Goal: Information Seeking & Learning: Learn about a topic

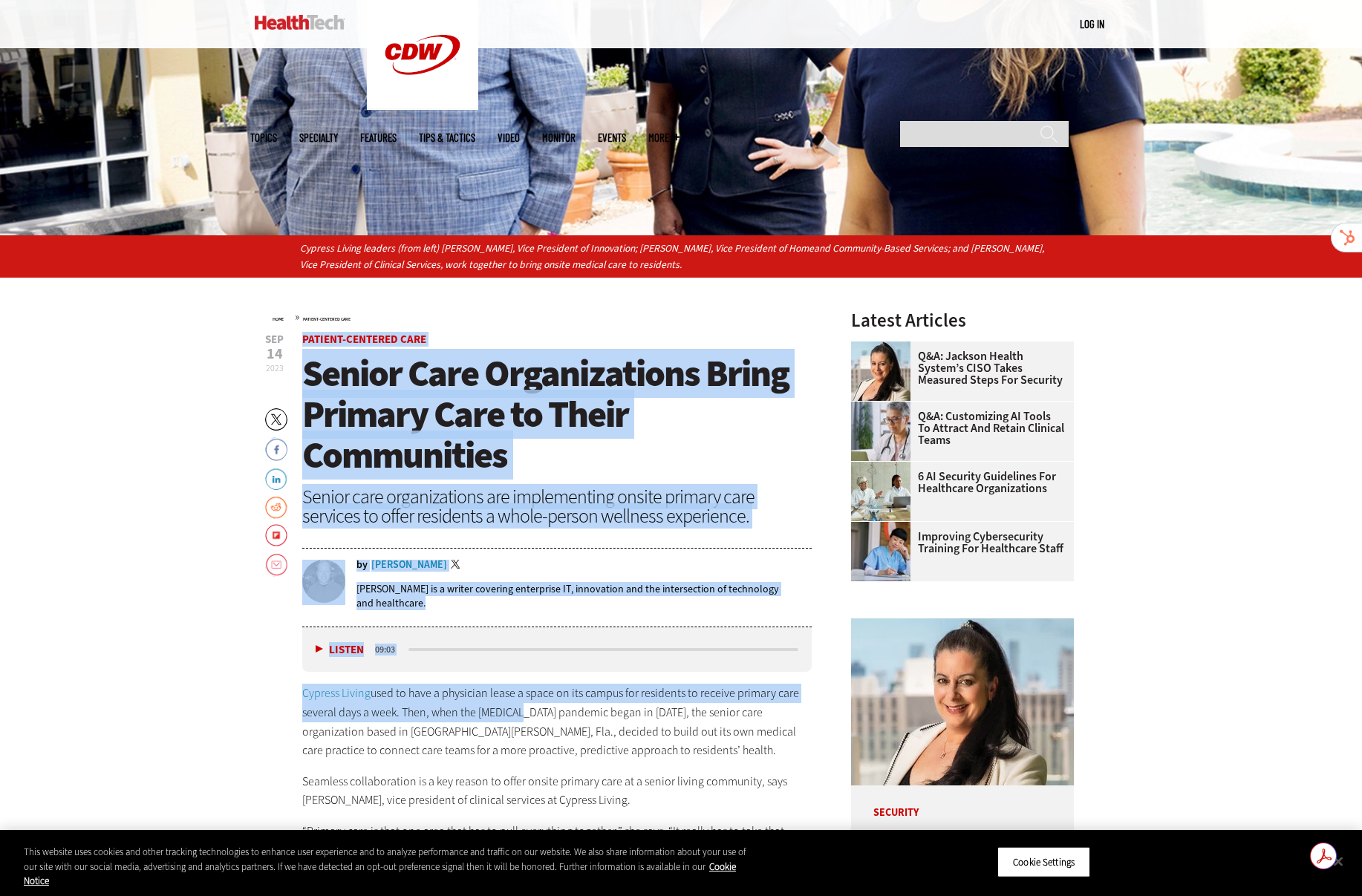
drag, startPoint x: 300, startPoint y: 334, endPoint x: 520, endPoint y: 706, distance: 432.2
click at [652, 623] on div "by Brian T. Horowitz Twitter Brian T. Horowitz is a writer covering enterprise …" at bounding box center [557, 589] width 510 height 75
drag, startPoint x: 794, startPoint y: 673, endPoint x: 785, endPoint y: 670, distance: 9.5
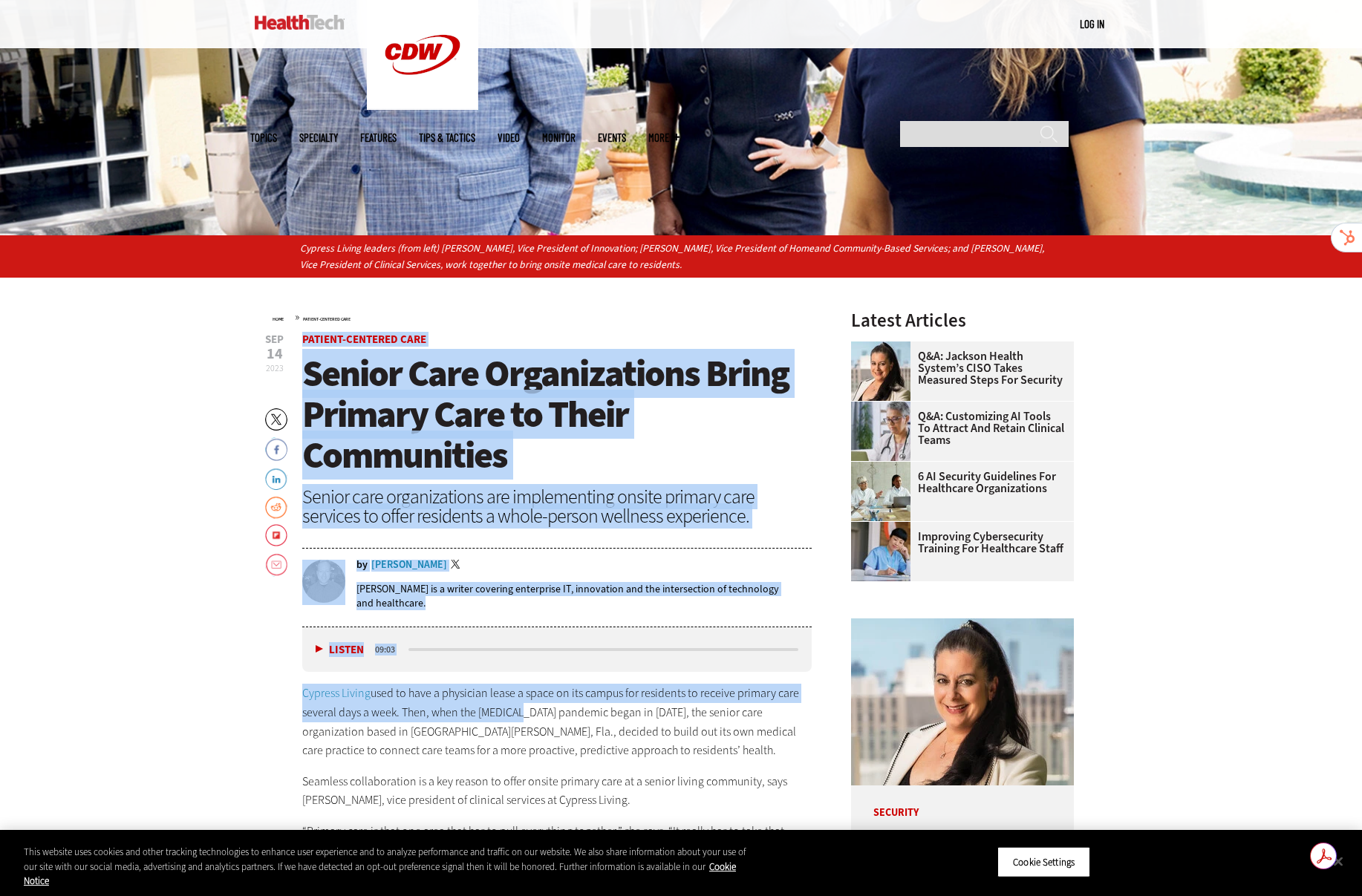
click at [790, 605] on p "Brian T. Horowitz is a writer covering enterprise IT, innovation and the inters…" at bounding box center [583, 596] width 456 height 29
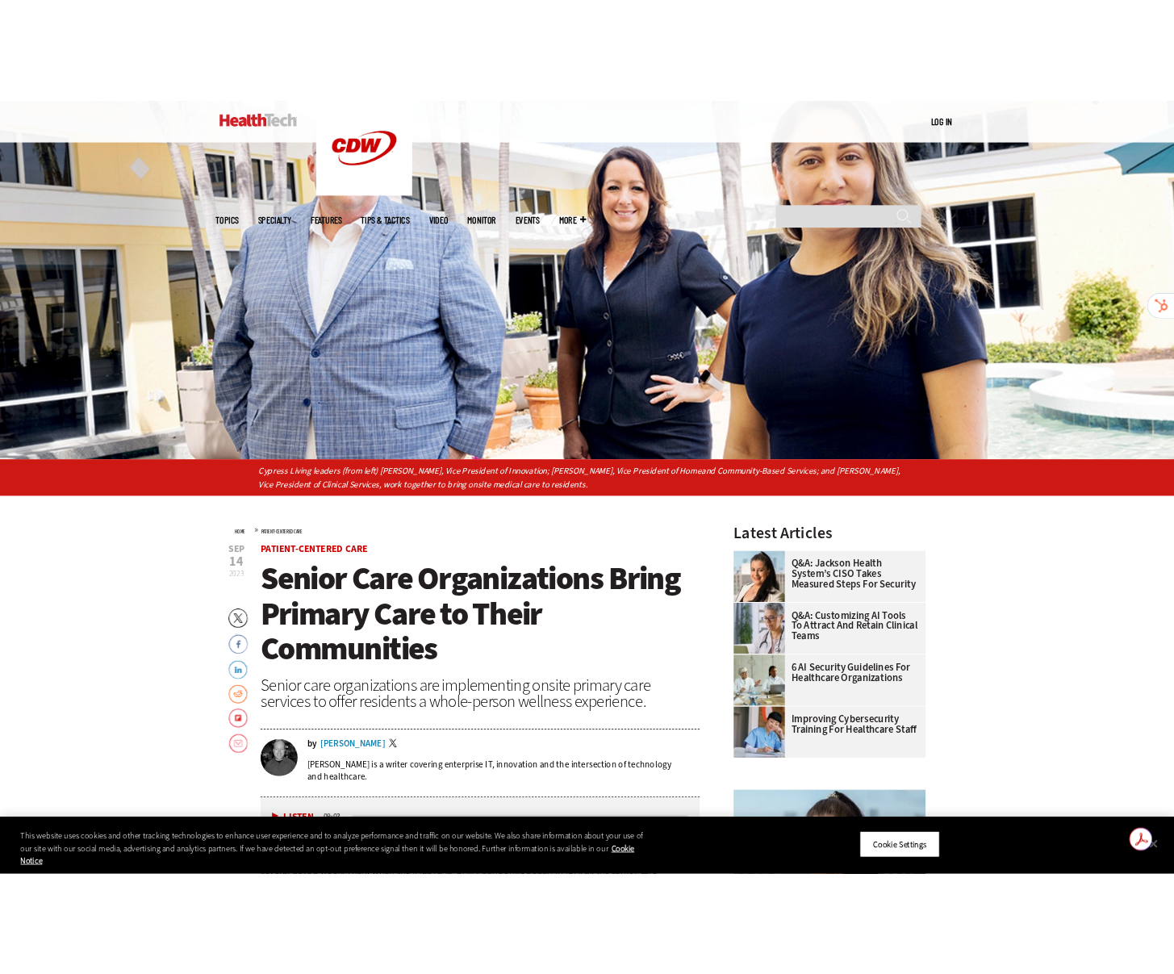
scroll to position [242, 0]
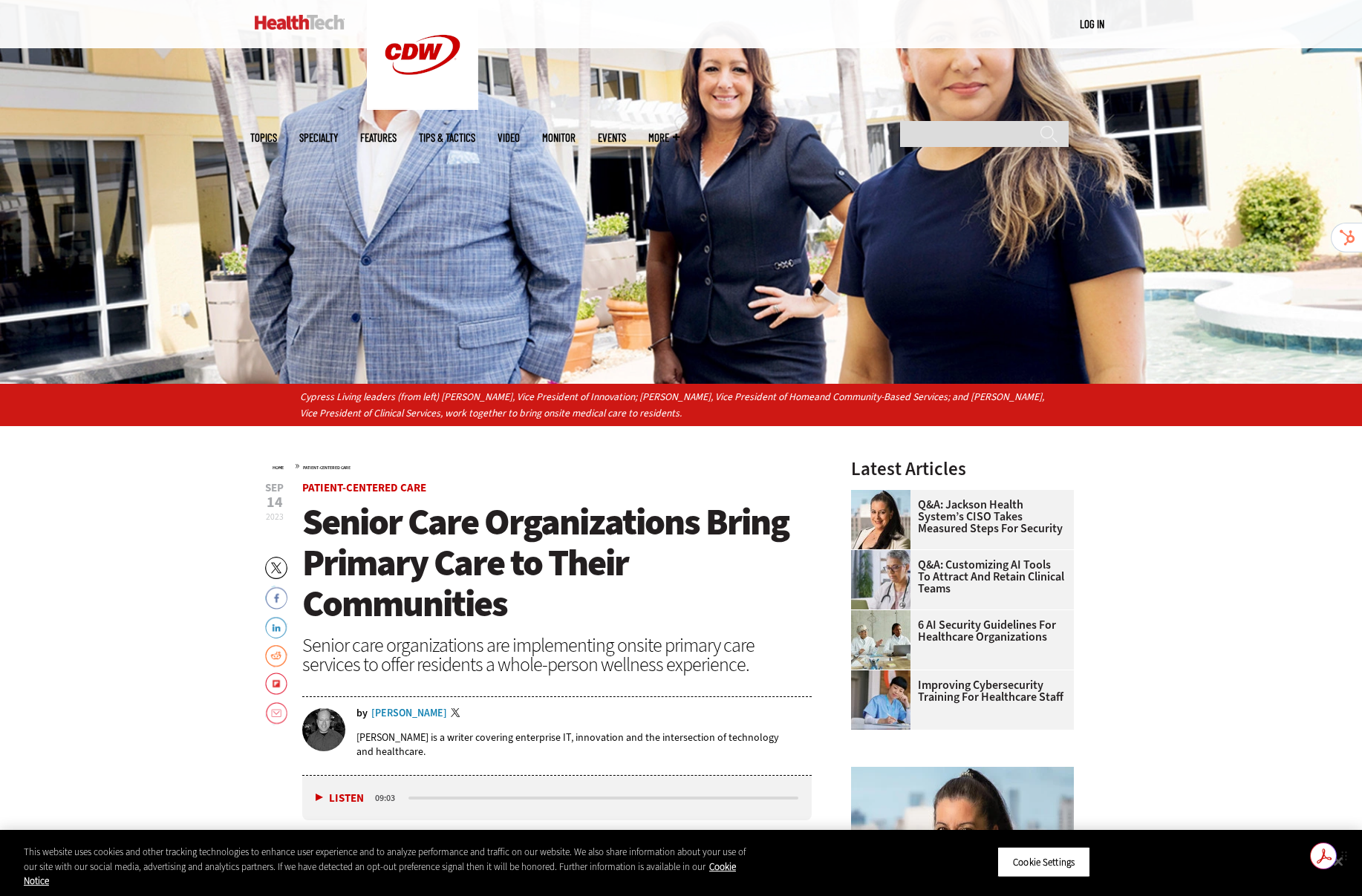
click at [1340, 857] on icon at bounding box center [1344, 856] width 10 height 11
drag, startPoint x: 1344, startPoint y: 866, endPoint x: 1148, endPoint y: 866, distance: 196.0
click at [1310, 866] on div "Get summaries and key insights using AI Assistant powered by Adobe Acrobat" at bounding box center [1335, 856] width 52 height 27
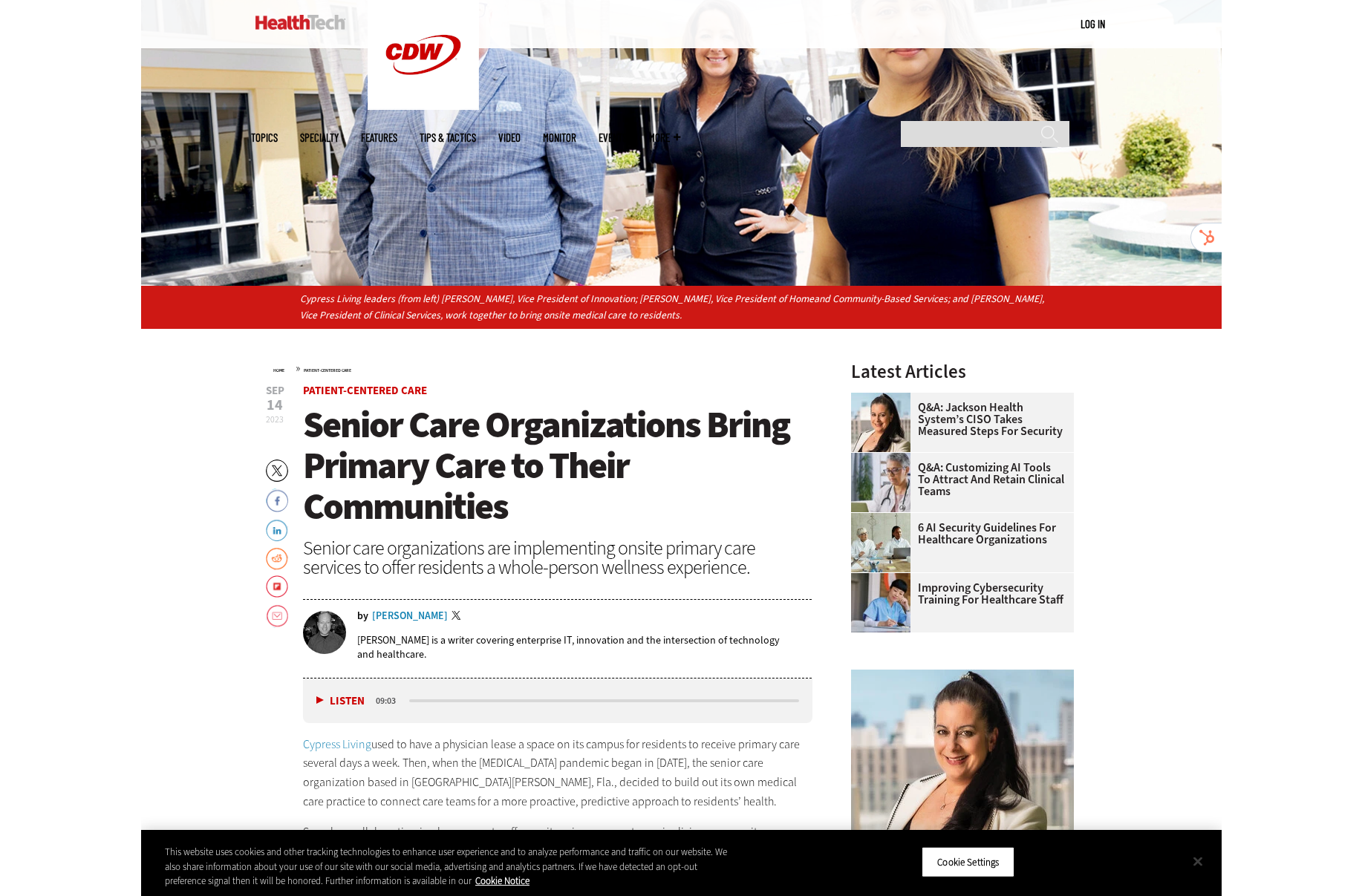
scroll to position [0, 0]
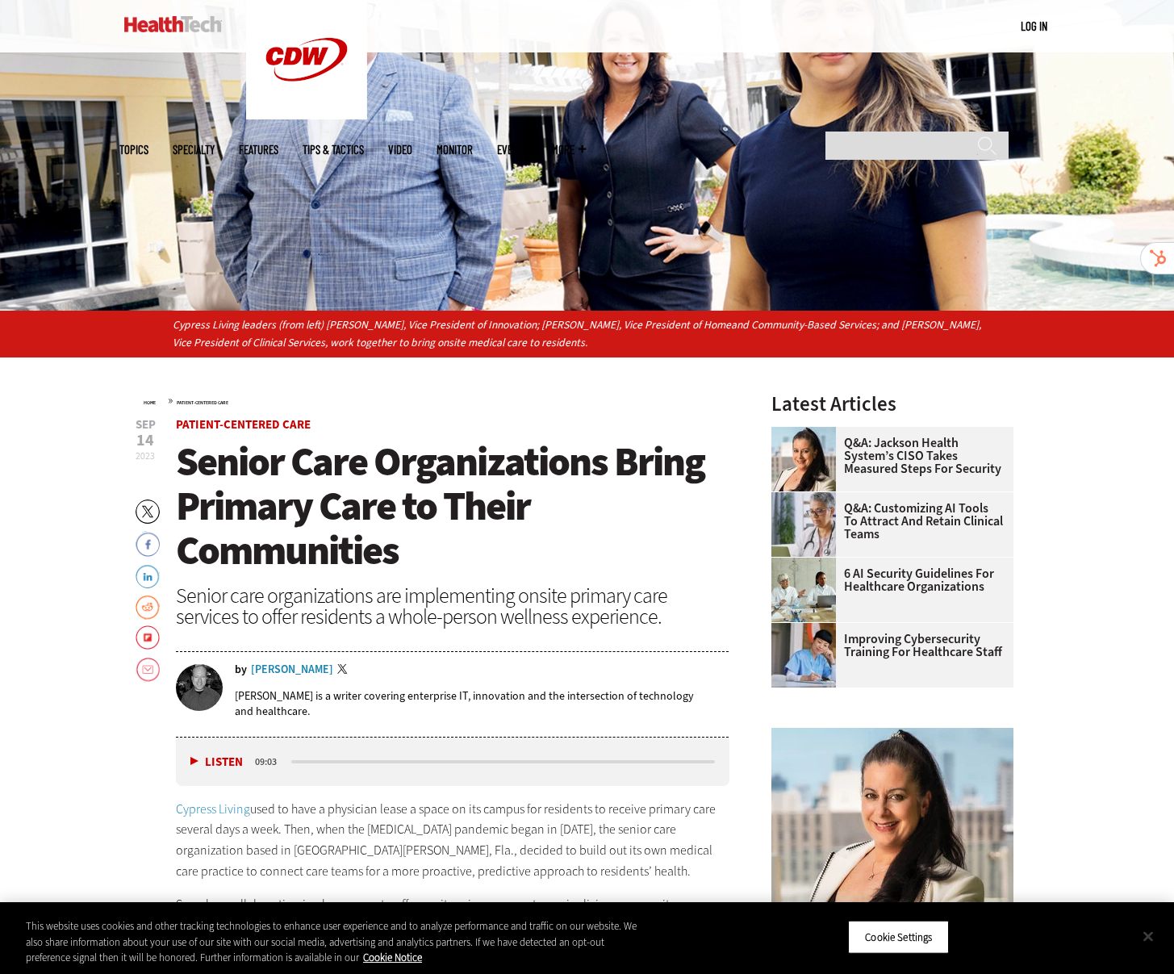
click at [1148, 939] on button "Close" at bounding box center [1149, 936] width 36 height 36
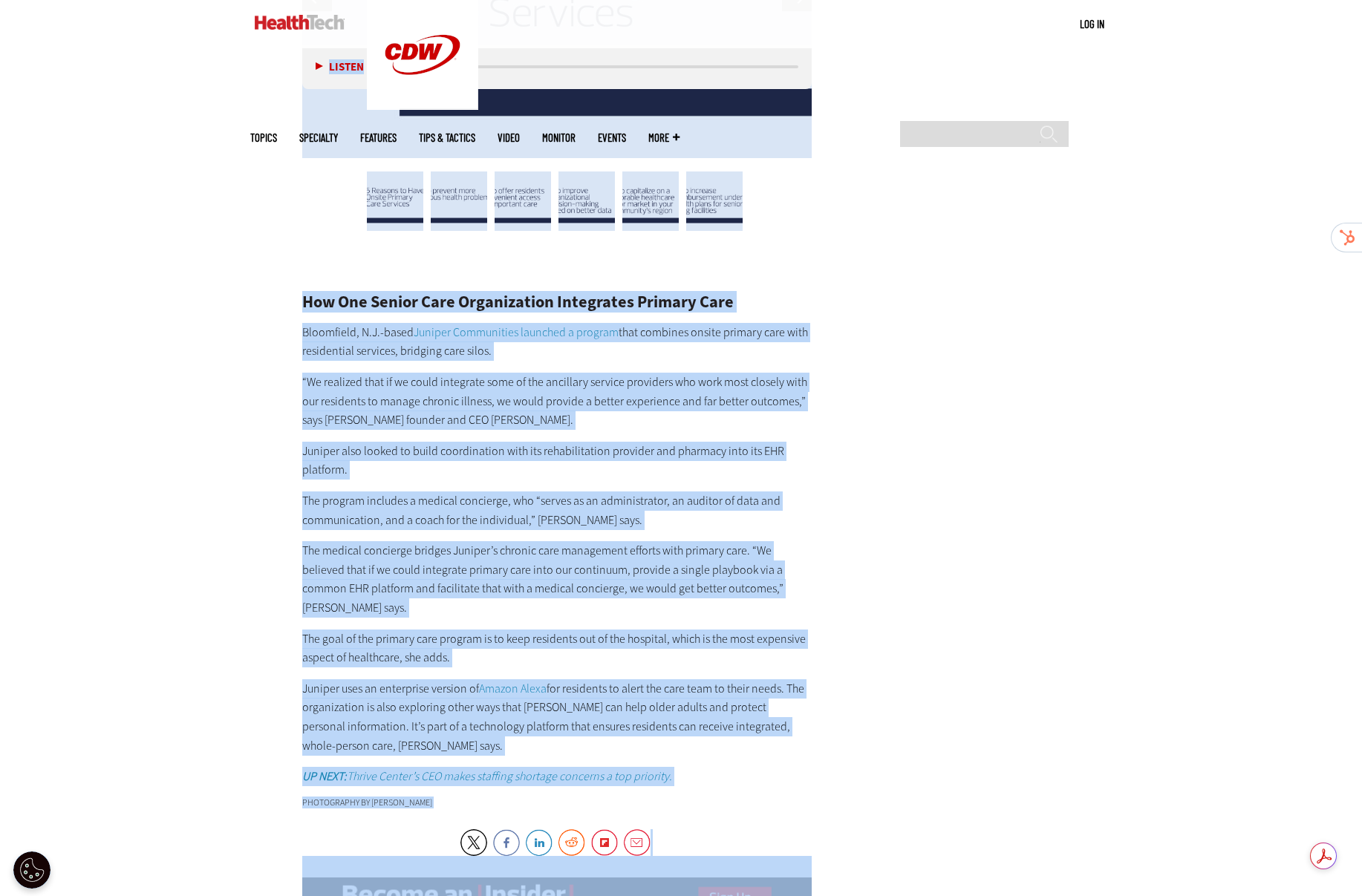
scroll to position [3545, 0]
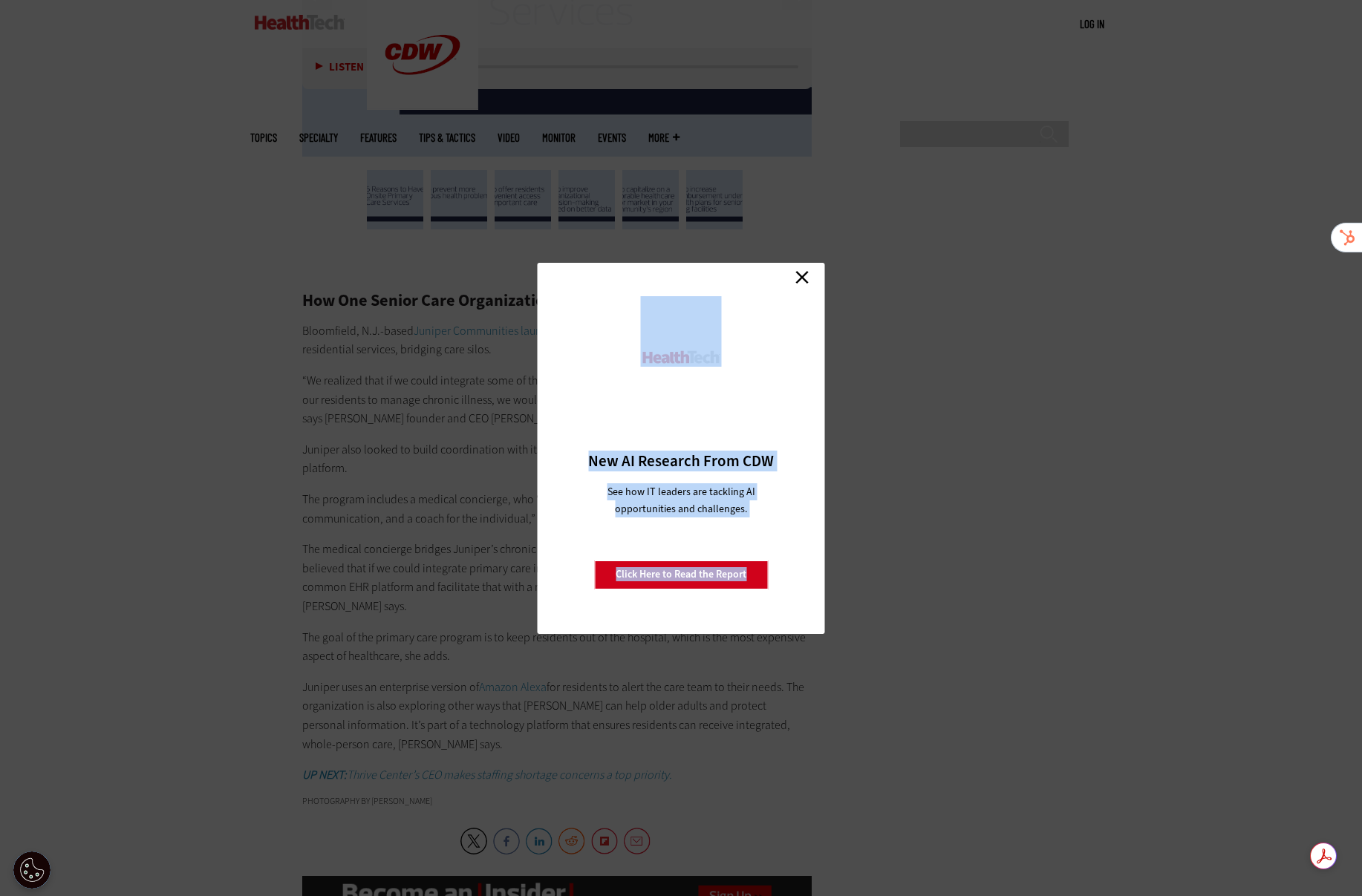
drag, startPoint x: 299, startPoint y: 261, endPoint x: 560, endPoint y: 752, distance: 556.1
click at [799, 280] on link "Close" at bounding box center [802, 278] width 22 height 22
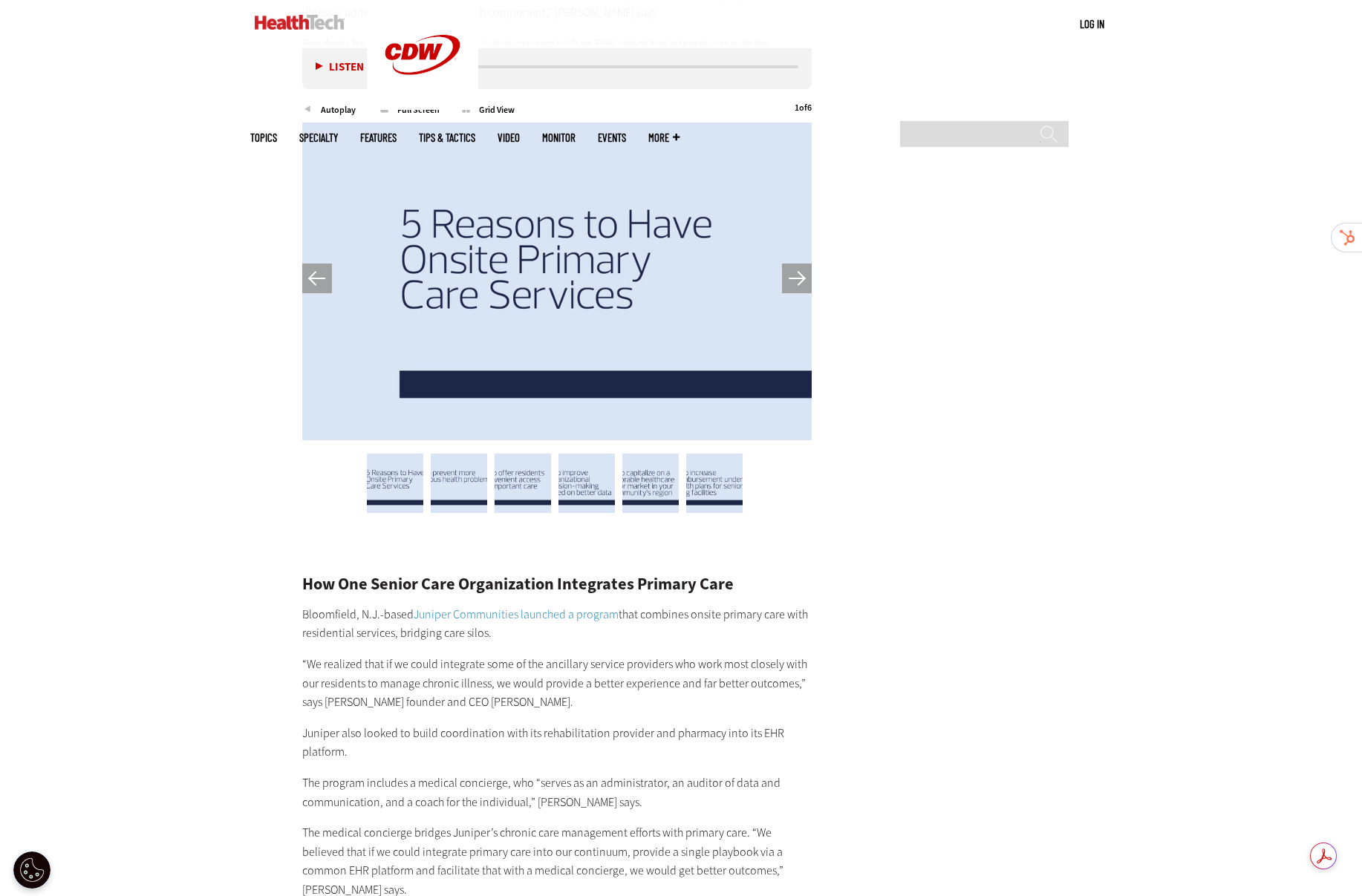
scroll to position [3267, 0]
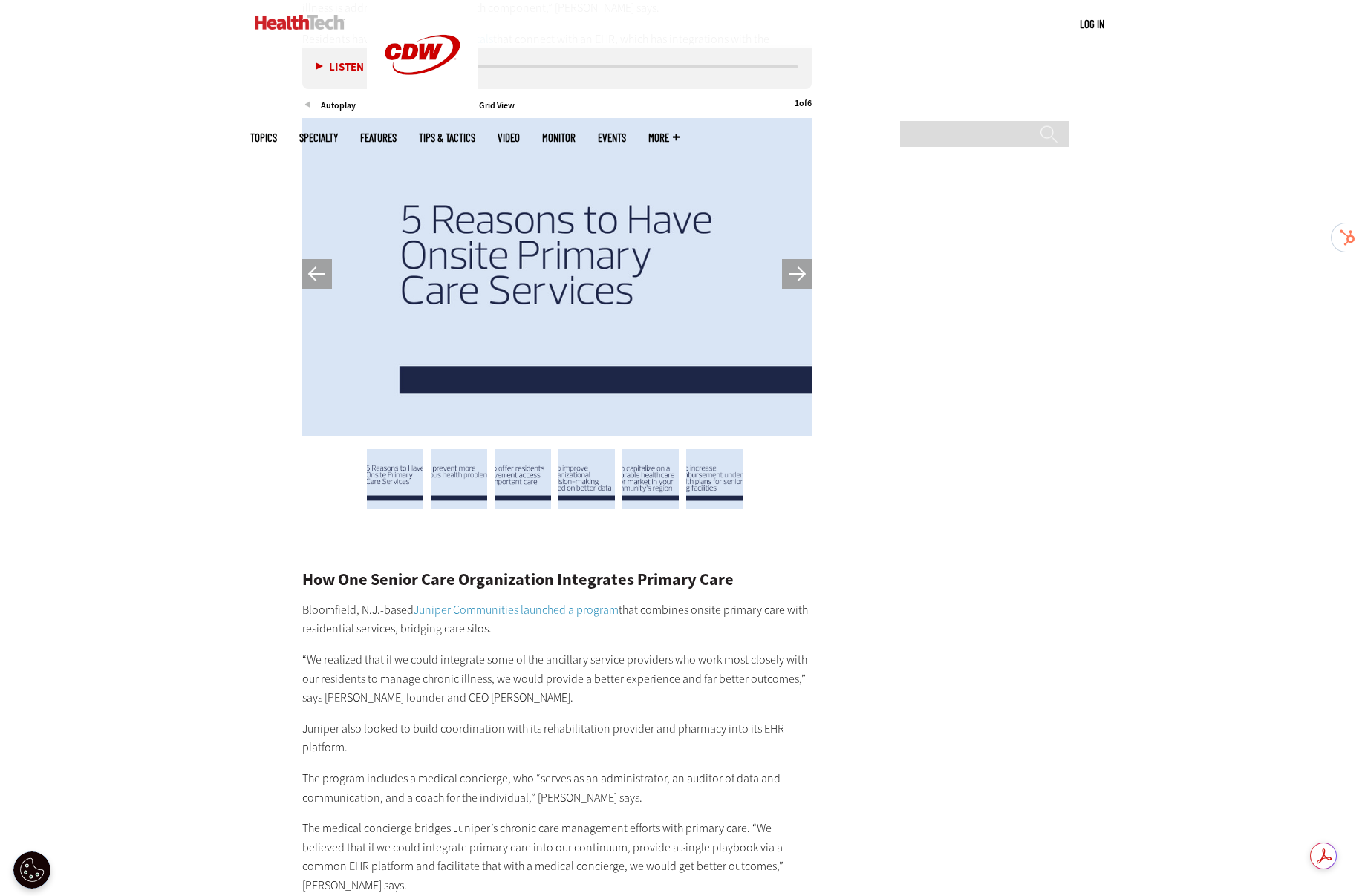
click at [790, 259] on button "Next" at bounding box center [797, 274] width 29 height 29
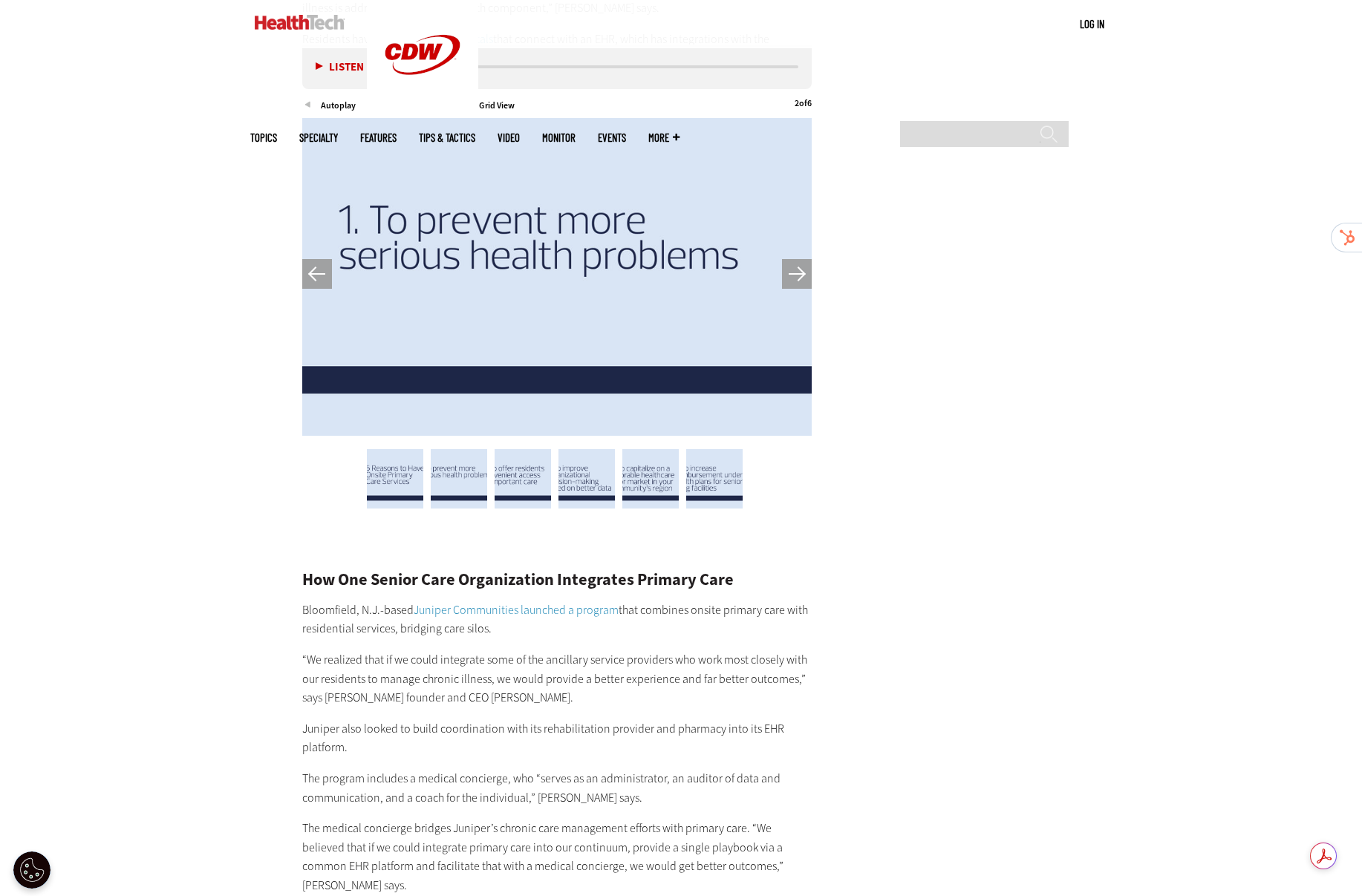
click at [790, 259] on button "Next" at bounding box center [797, 274] width 29 height 29
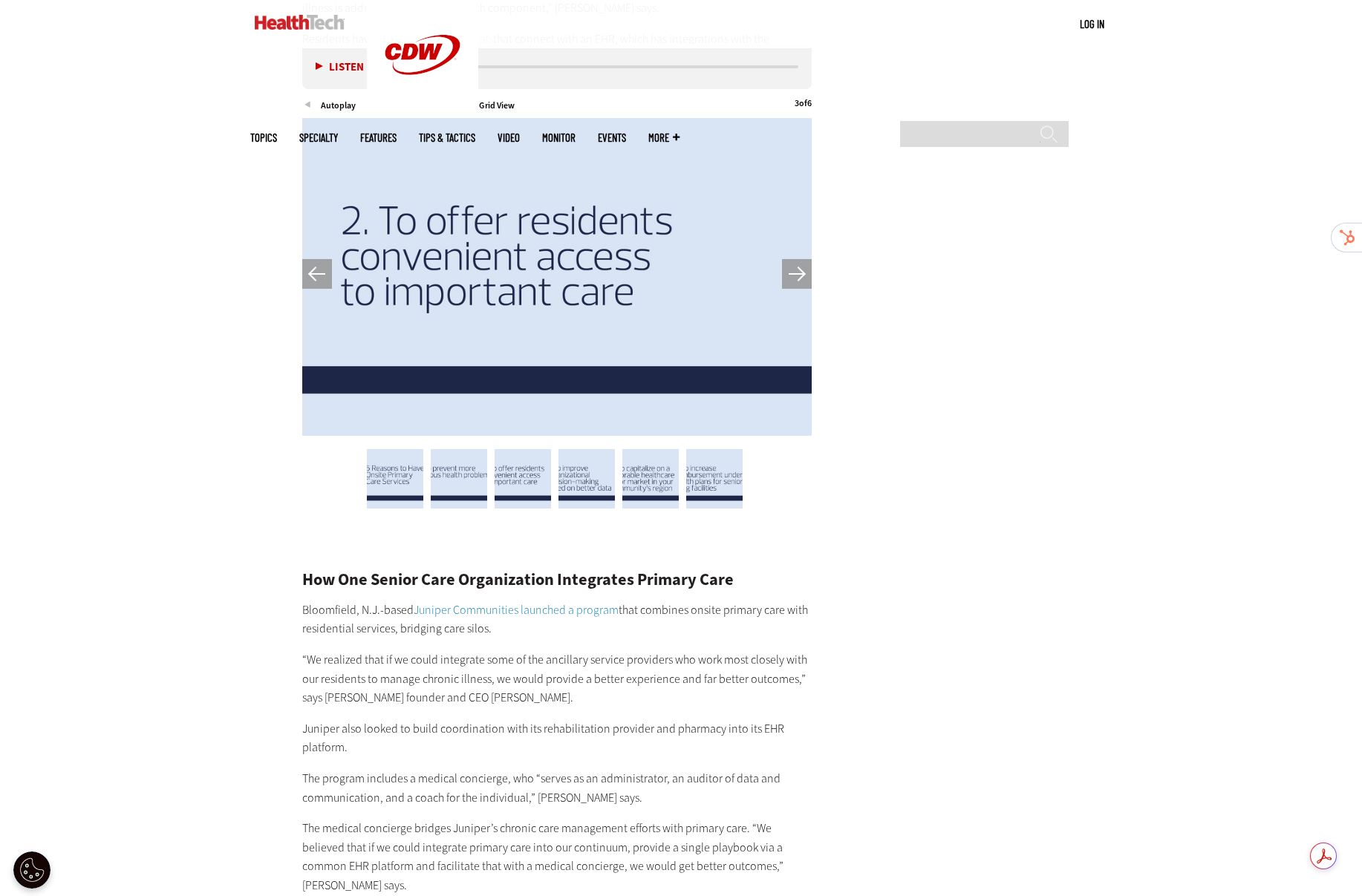
click at [790, 259] on button "Next" at bounding box center [797, 274] width 29 height 29
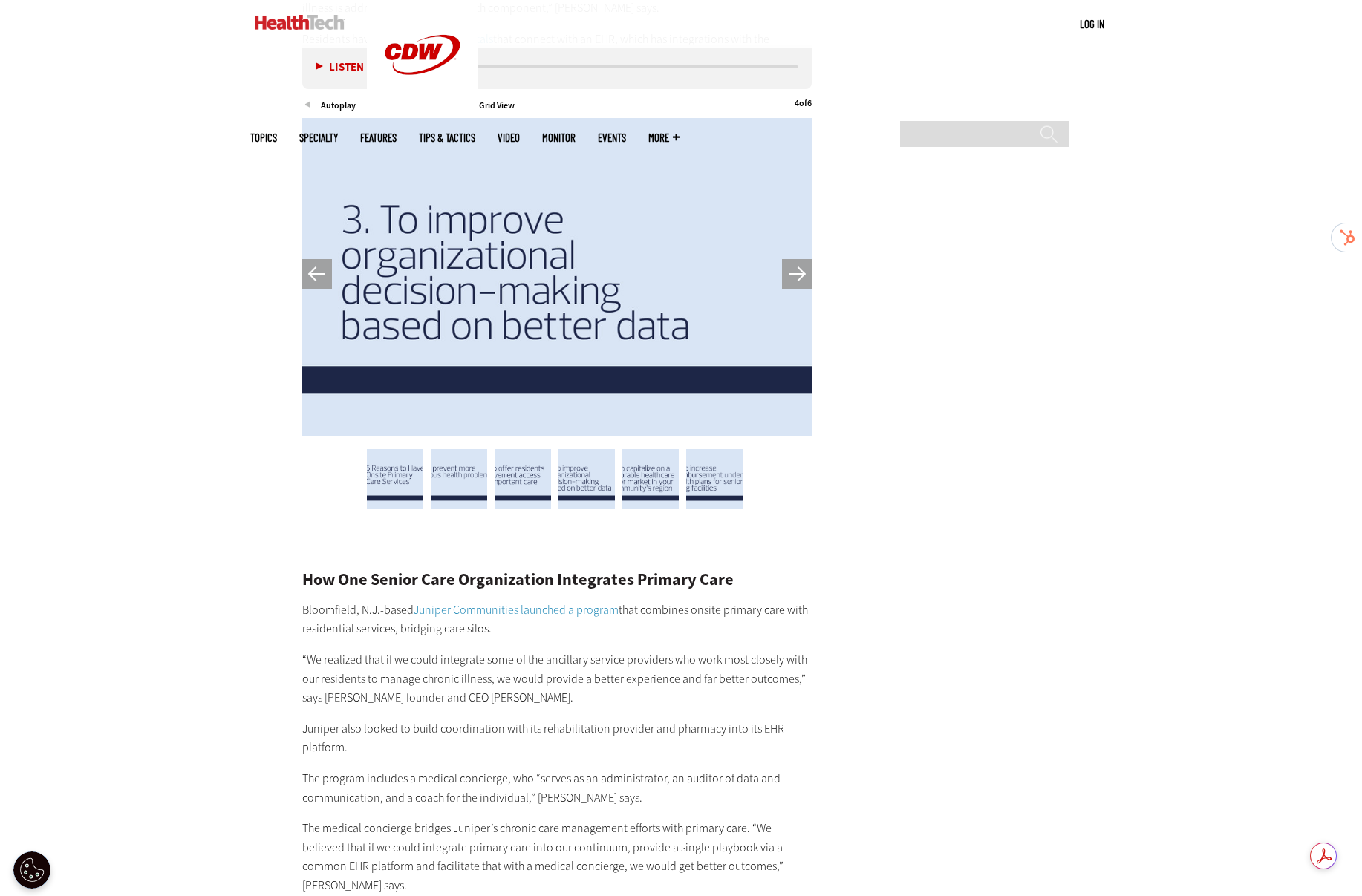
click at [790, 259] on button "Next" at bounding box center [797, 274] width 29 height 29
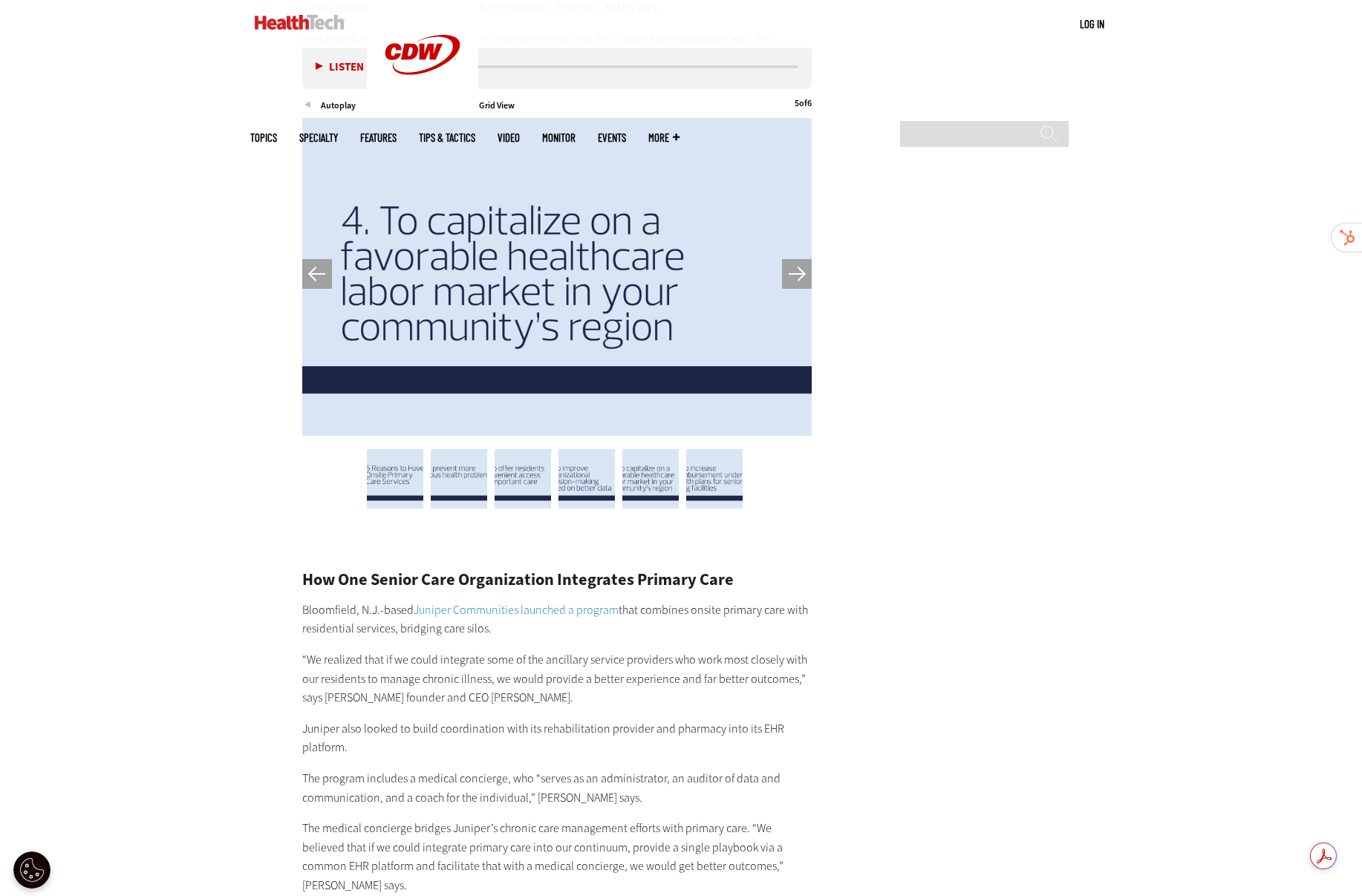
click at [790, 259] on button "Next" at bounding box center [797, 274] width 29 height 29
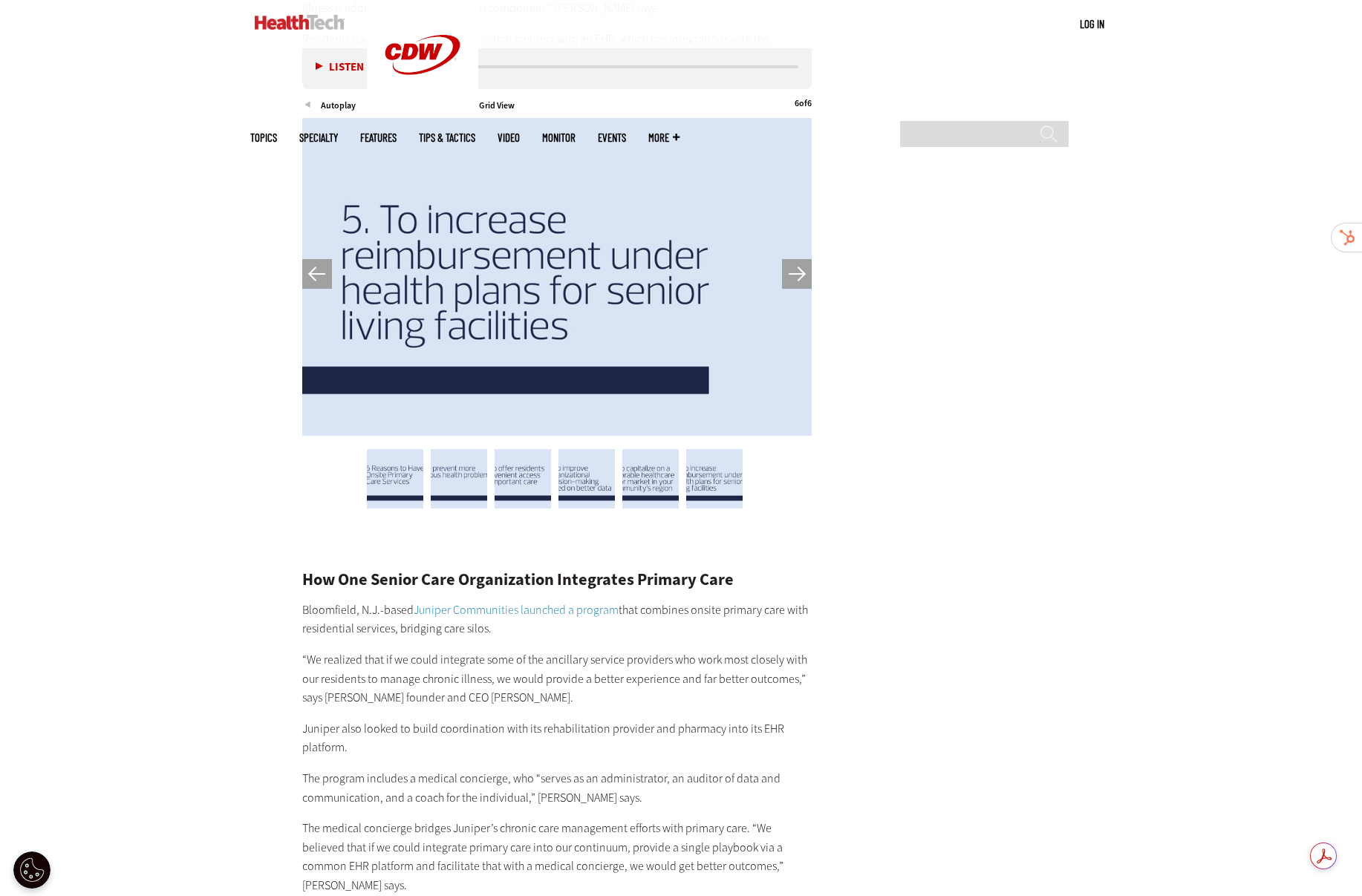
click at [790, 259] on button "Next" at bounding box center [797, 274] width 29 height 29
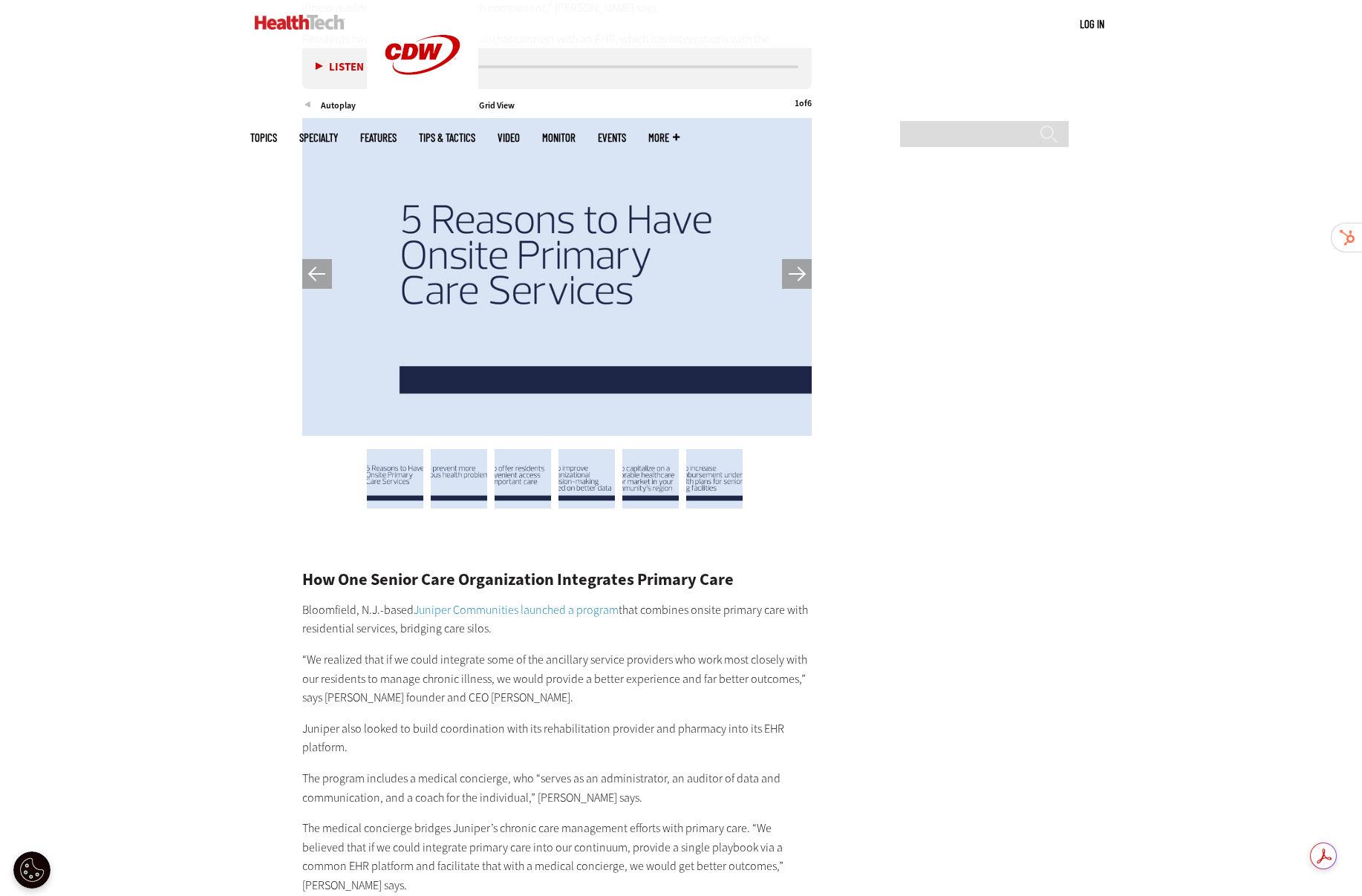
click at [790, 259] on button "Next" at bounding box center [797, 274] width 29 height 29
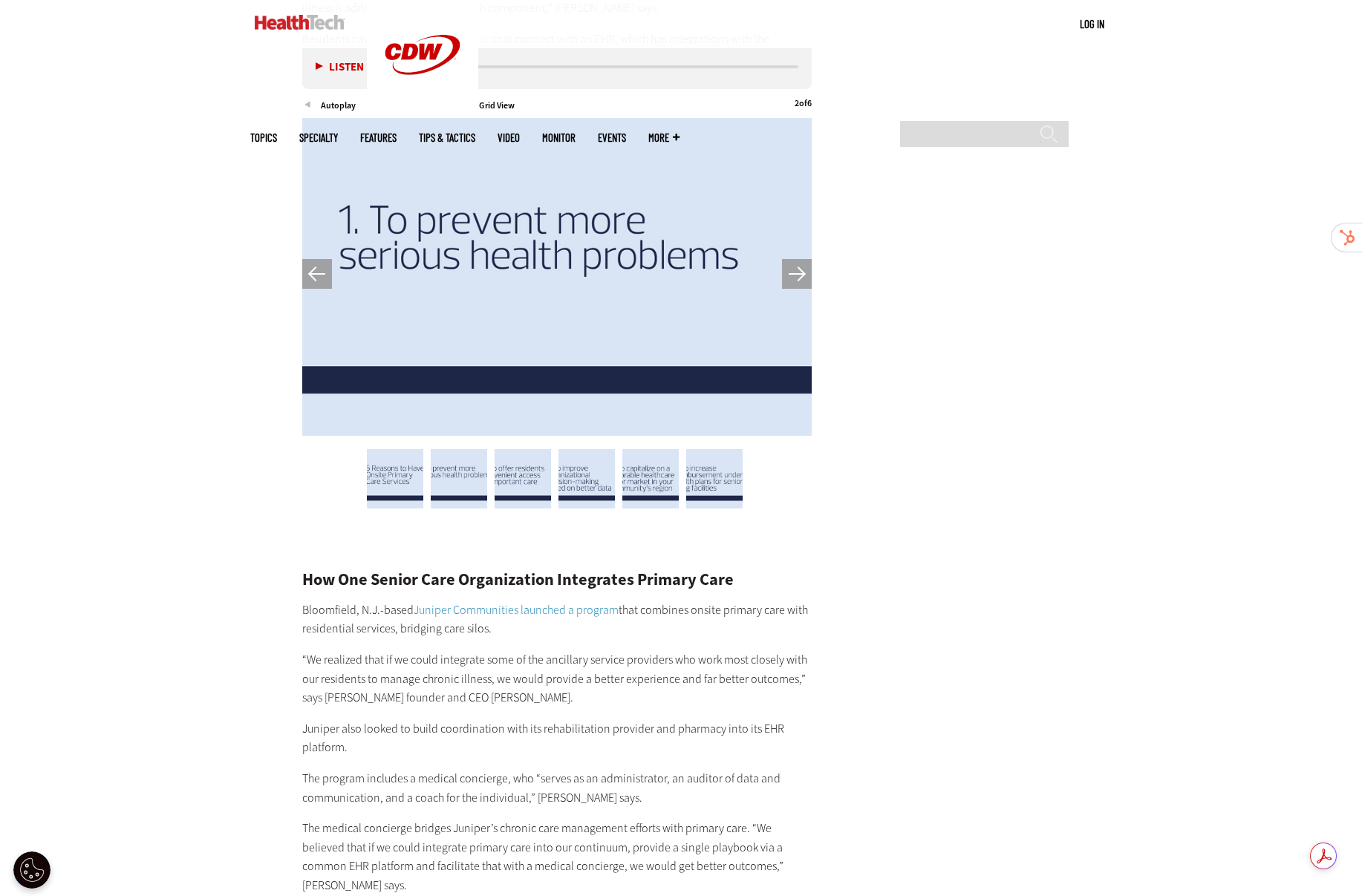
click at [790, 259] on button "Next" at bounding box center [797, 274] width 29 height 29
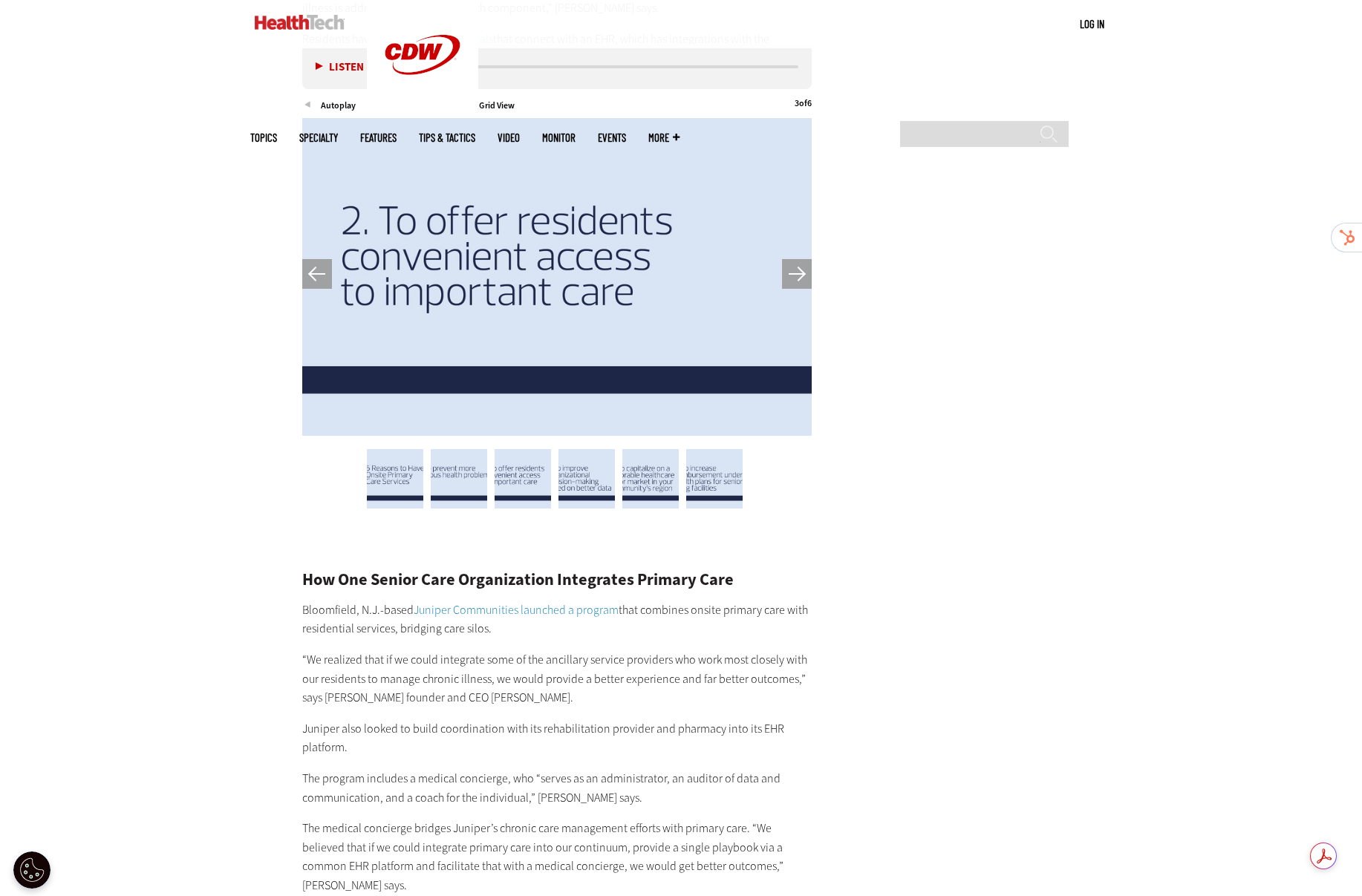
click at [790, 259] on button "Next" at bounding box center [797, 274] width 29 height 29
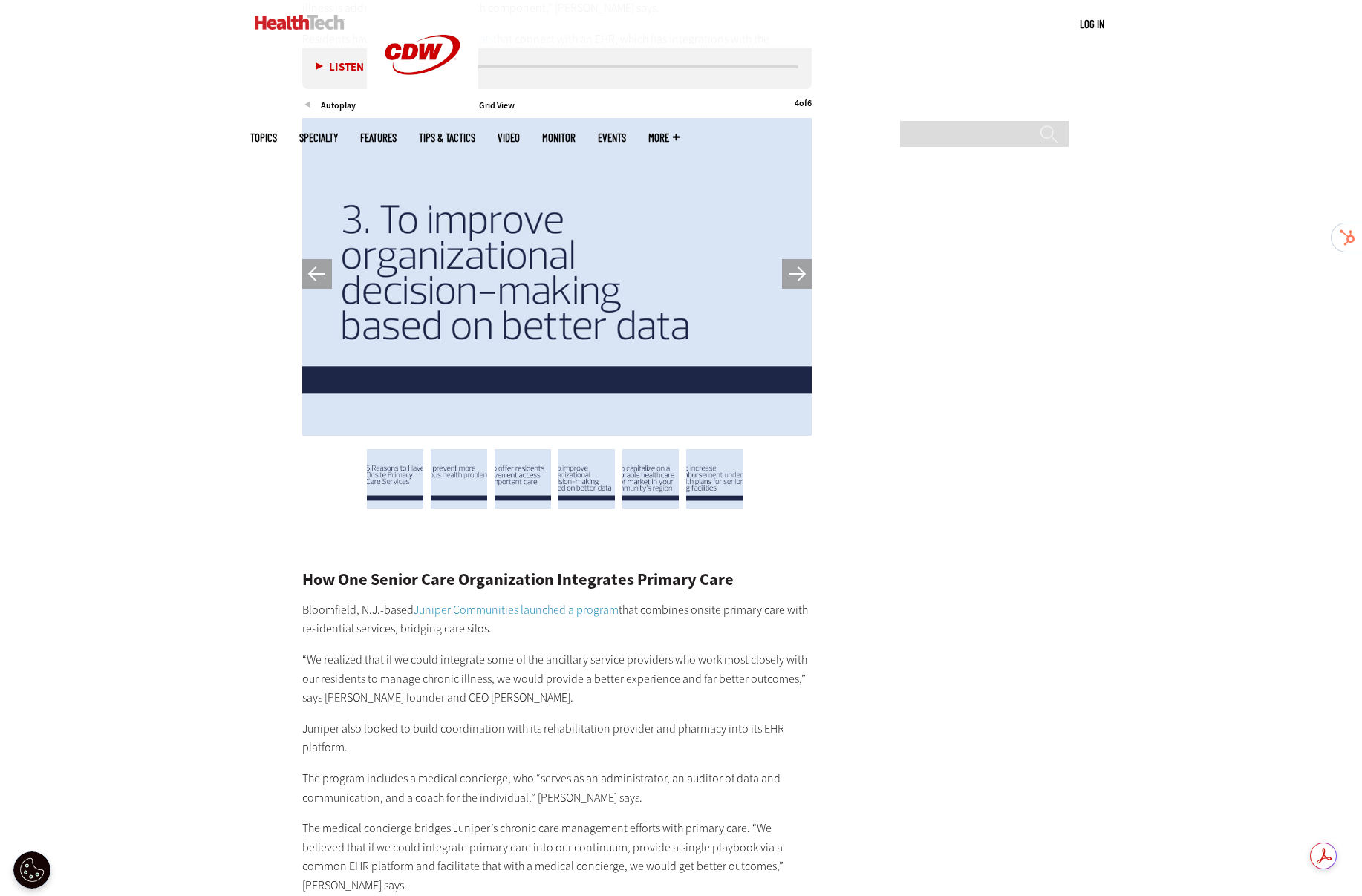
click at [790, 259] on button "Next" at bounding box center [797, 274] width 29 height 29
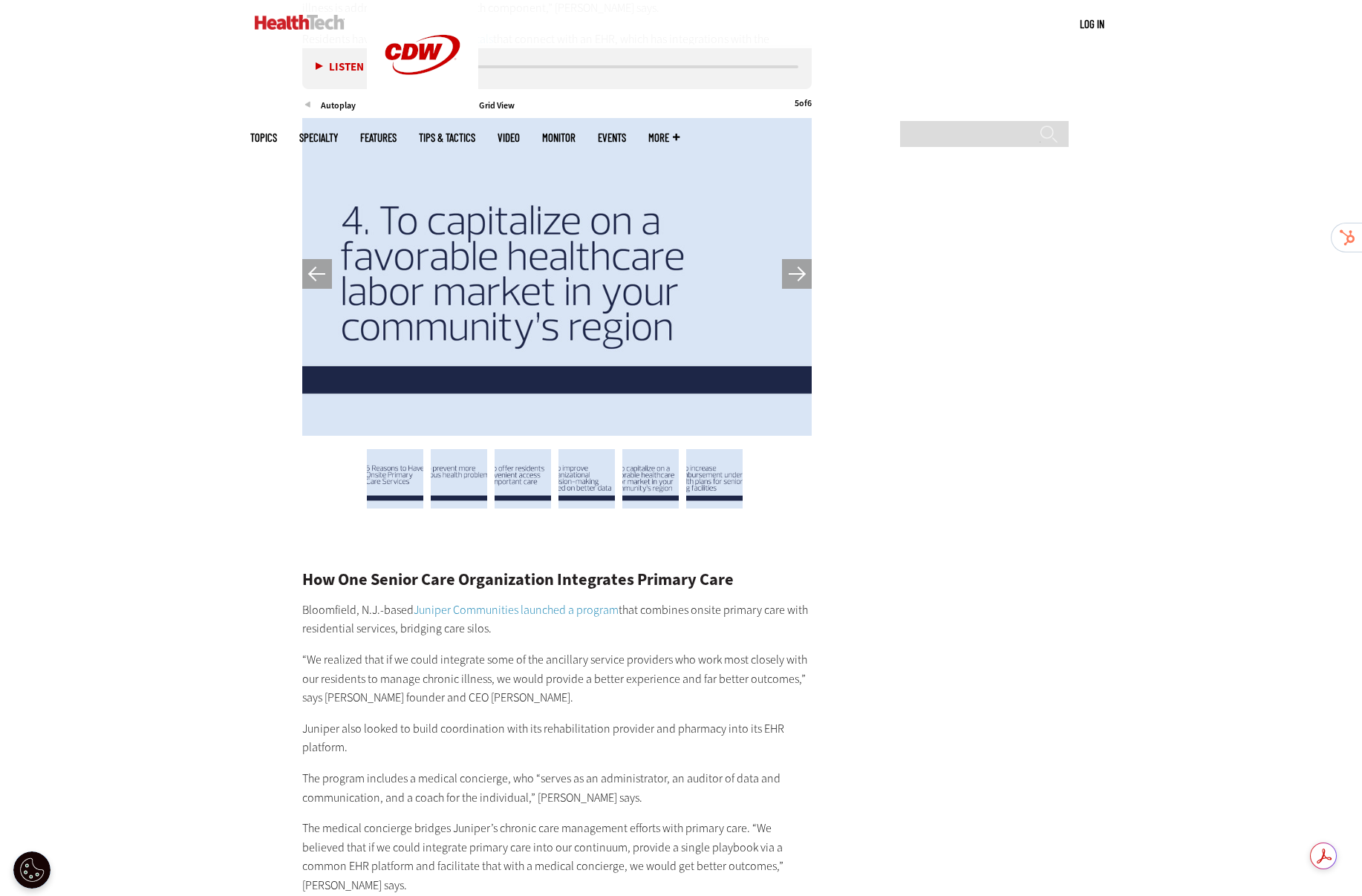
click at [790, 259] on button "Next" at bounding box center [797, 274] width 29 height 29
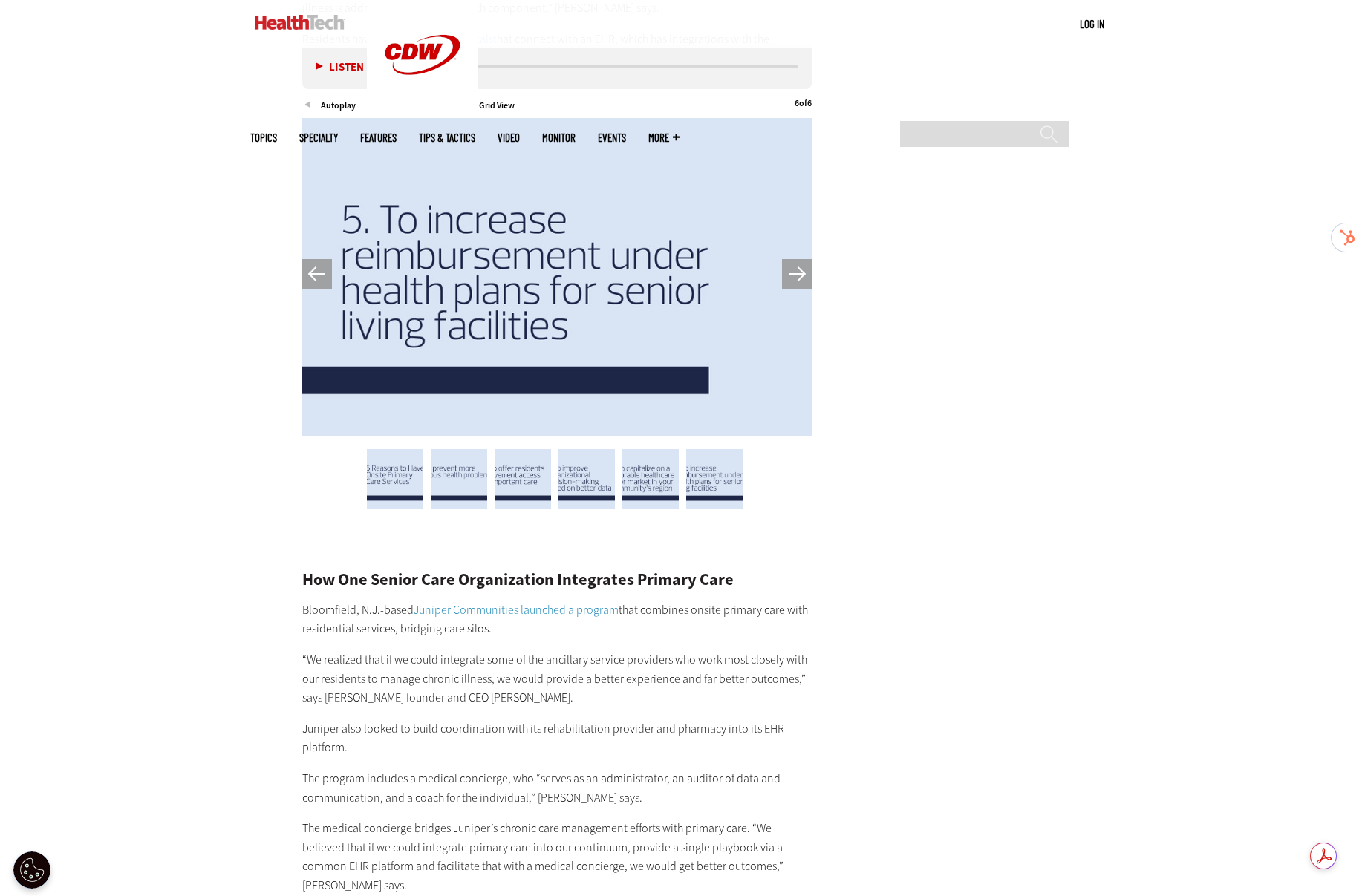
click at [790, 259] on button "Next" at bounding box center [797, 274] width 29 height 29
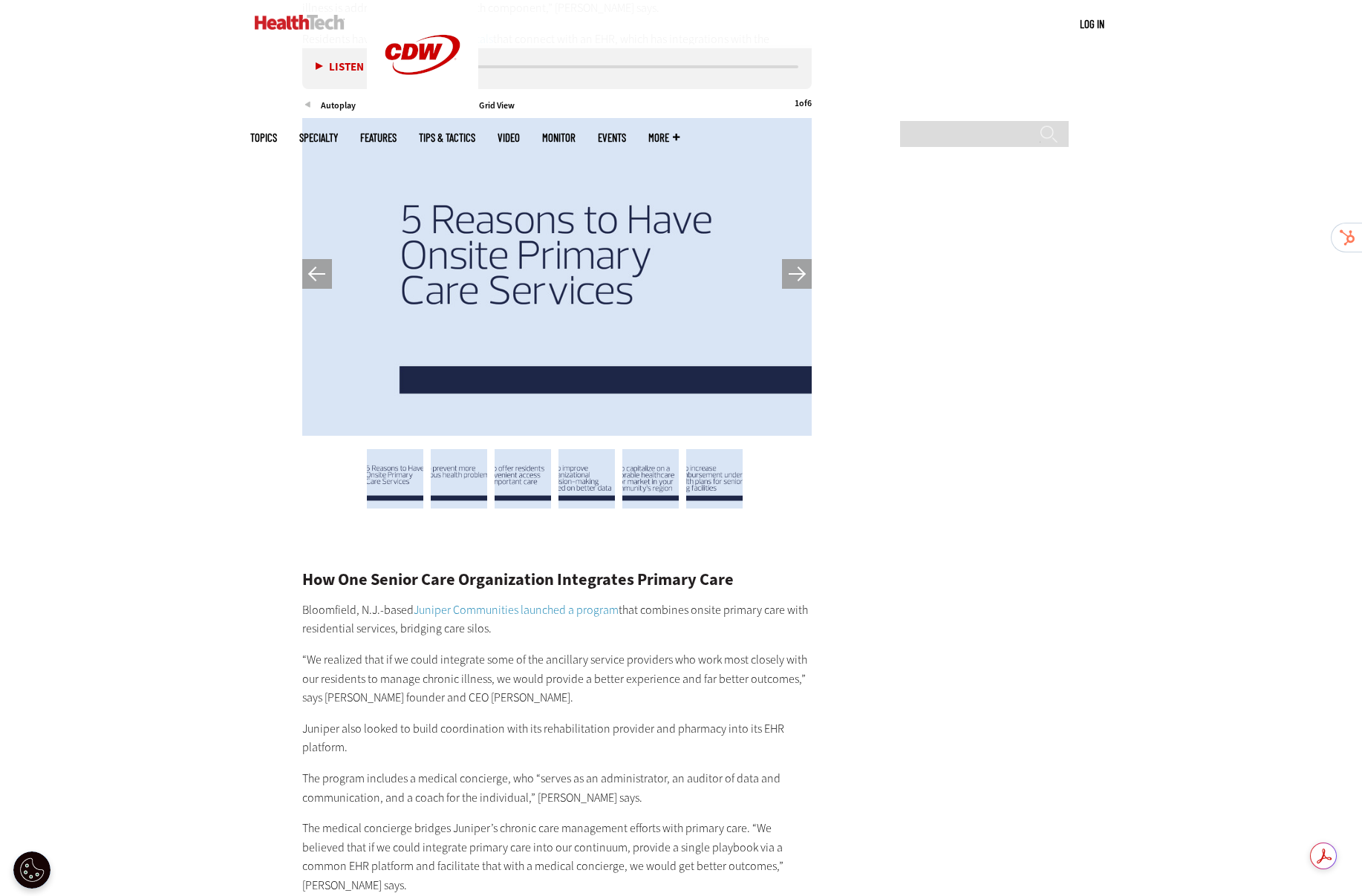
click at [790, 259] on button "Next" at bounding box center [797, 274] width 29 height 29
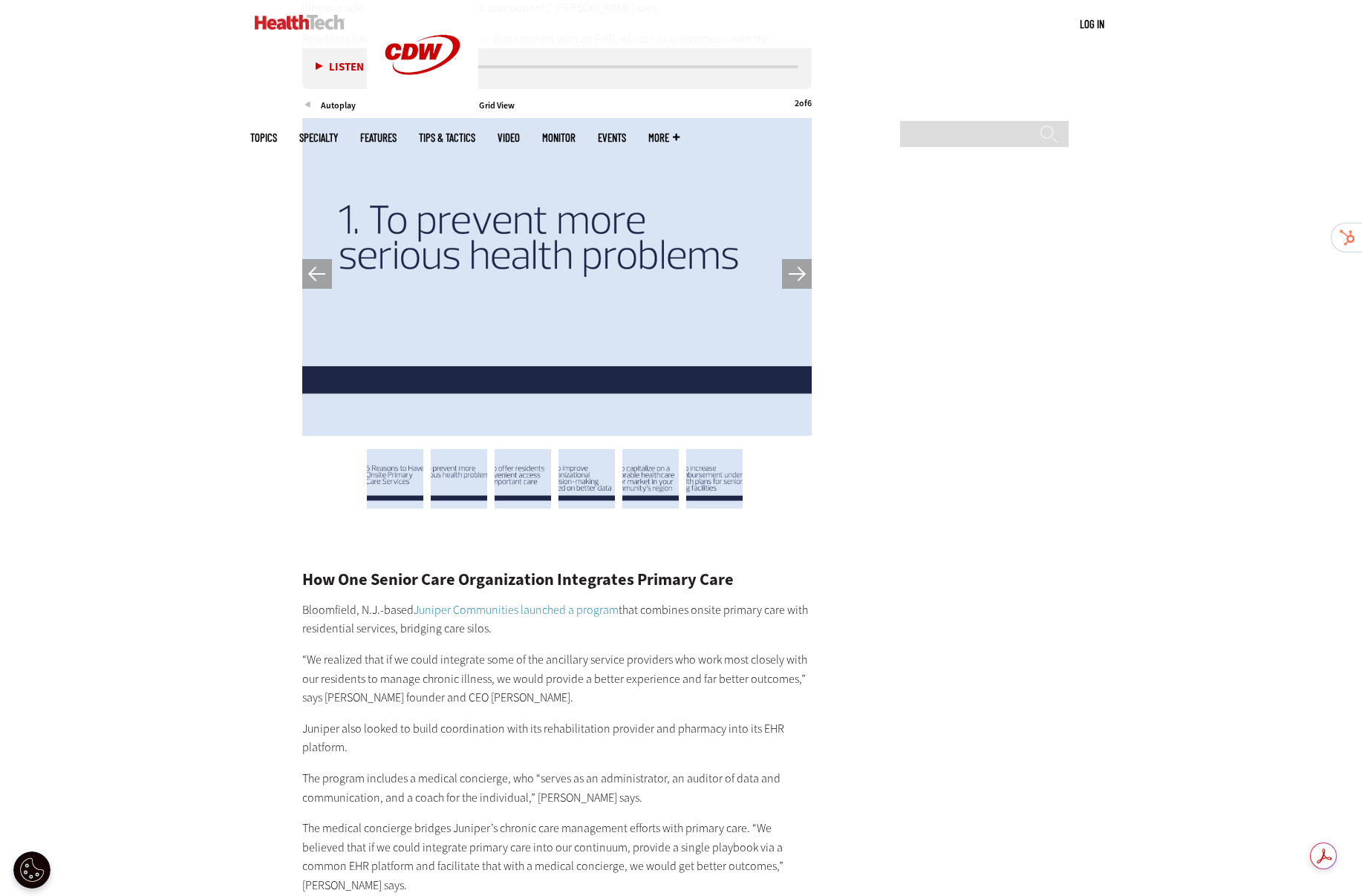
click at [790, 259] on button "Next" at bounding box center [797, 274] width 29 height 29
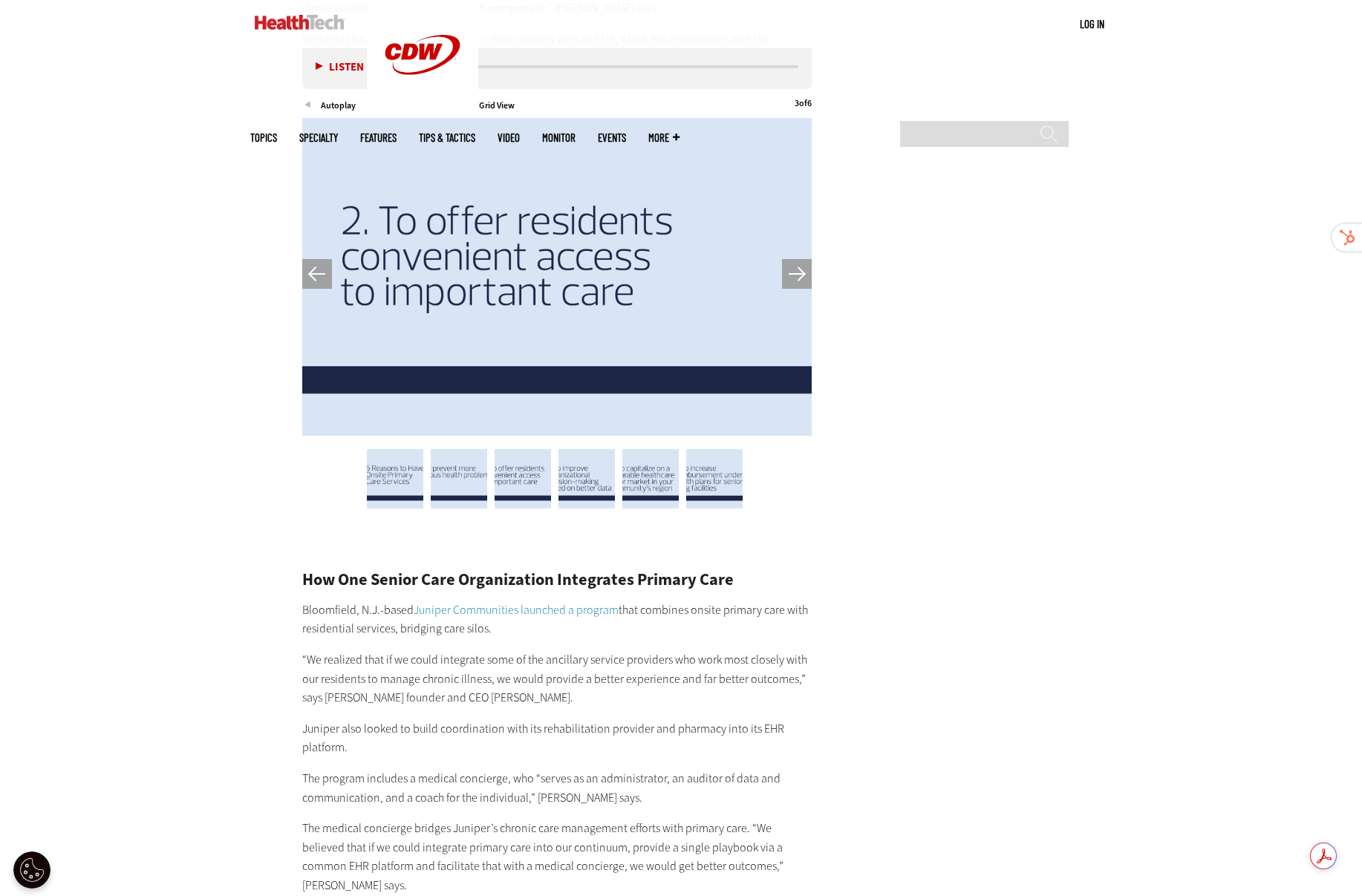
click at [402, 449] on img at bounding box center [395, 478] width 56 height 60
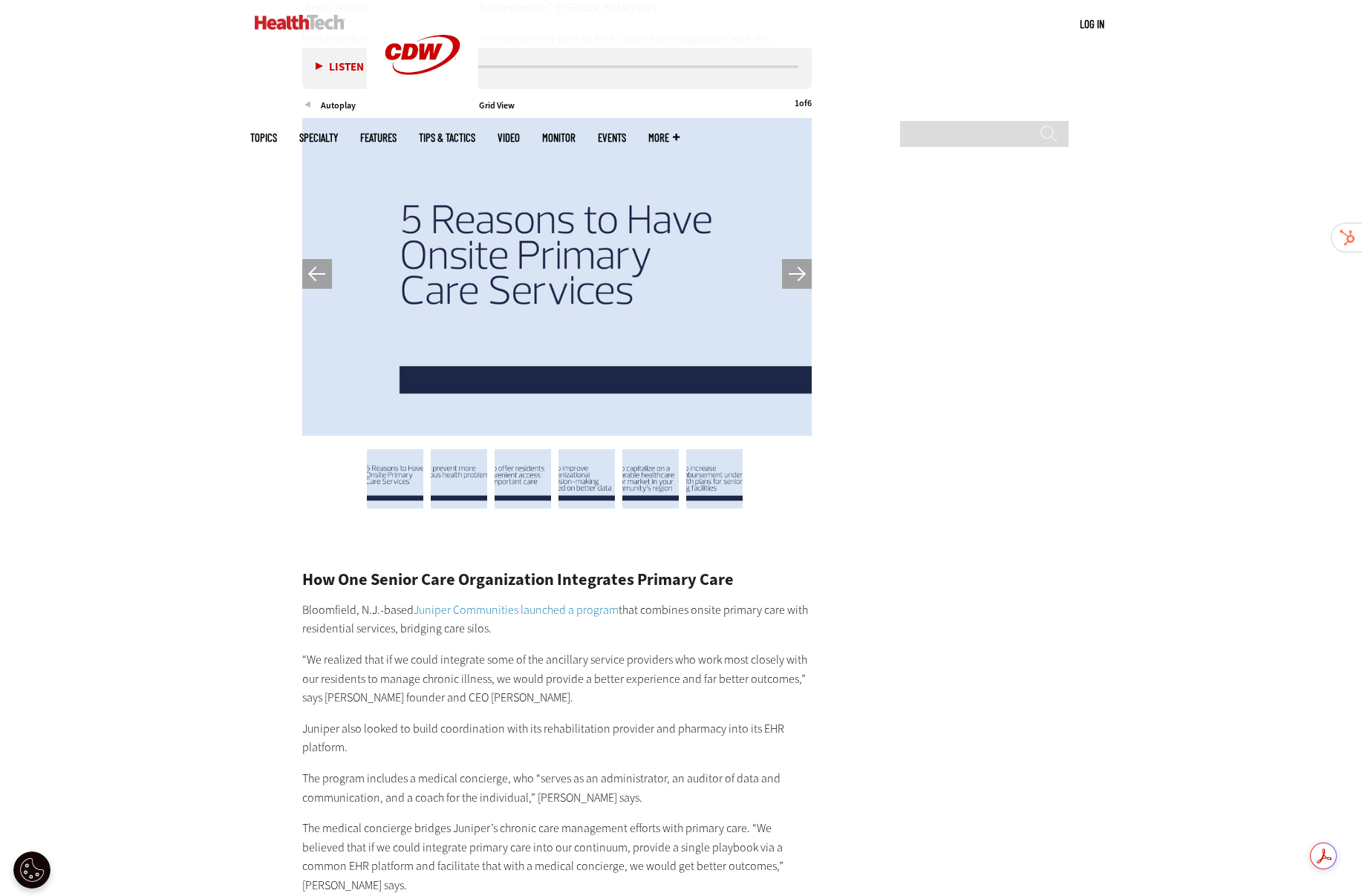
click at [448, 449] on img at bounding box center [458, 478] width 56 height 60
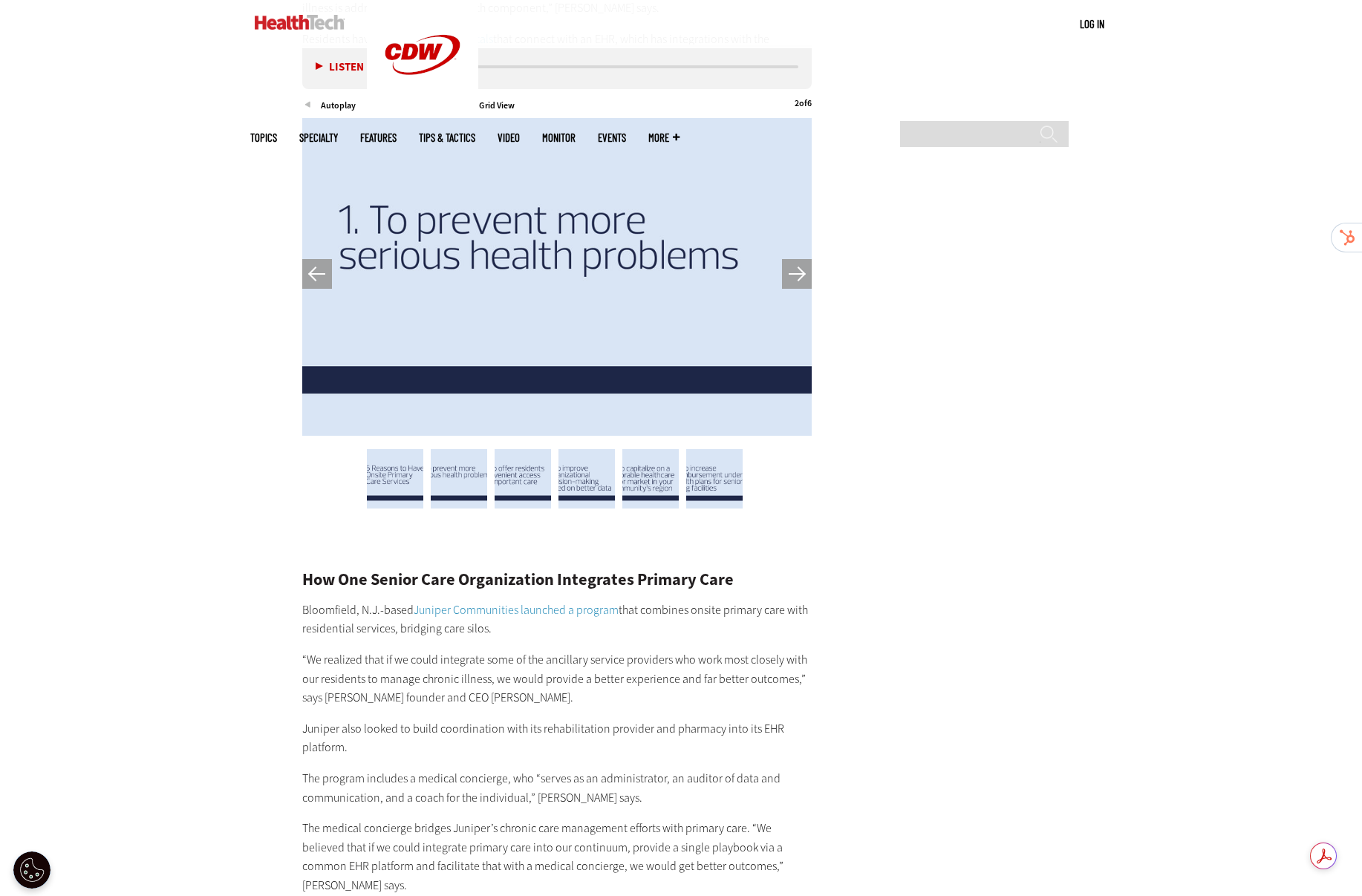
click at [452, 449] on img at bounding box center [458, 478] width 56 height 60
click at [541, 449] on img at bounding box center [522, 478] width 56 height 60
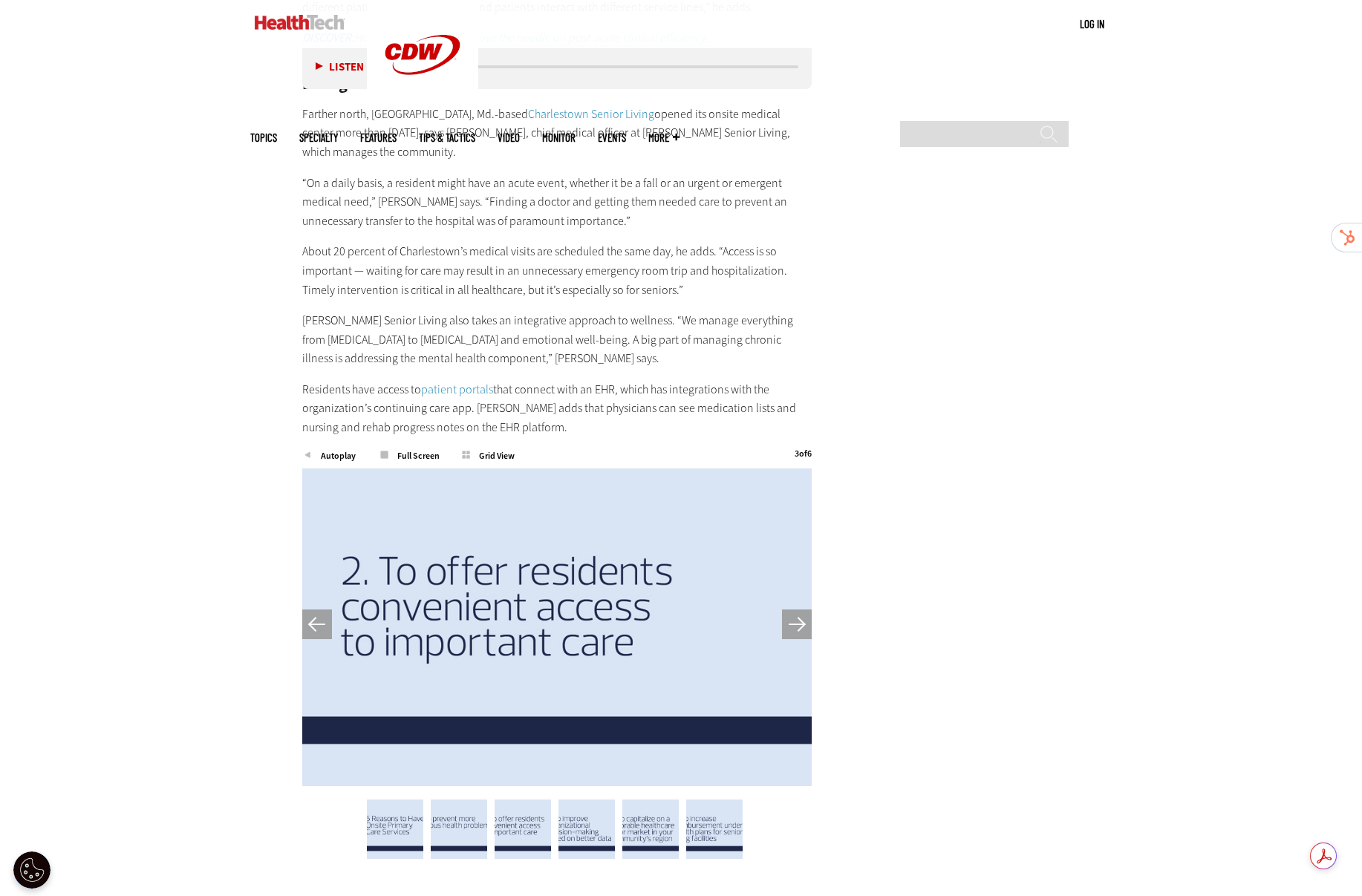
scroll to position [3118, 0]
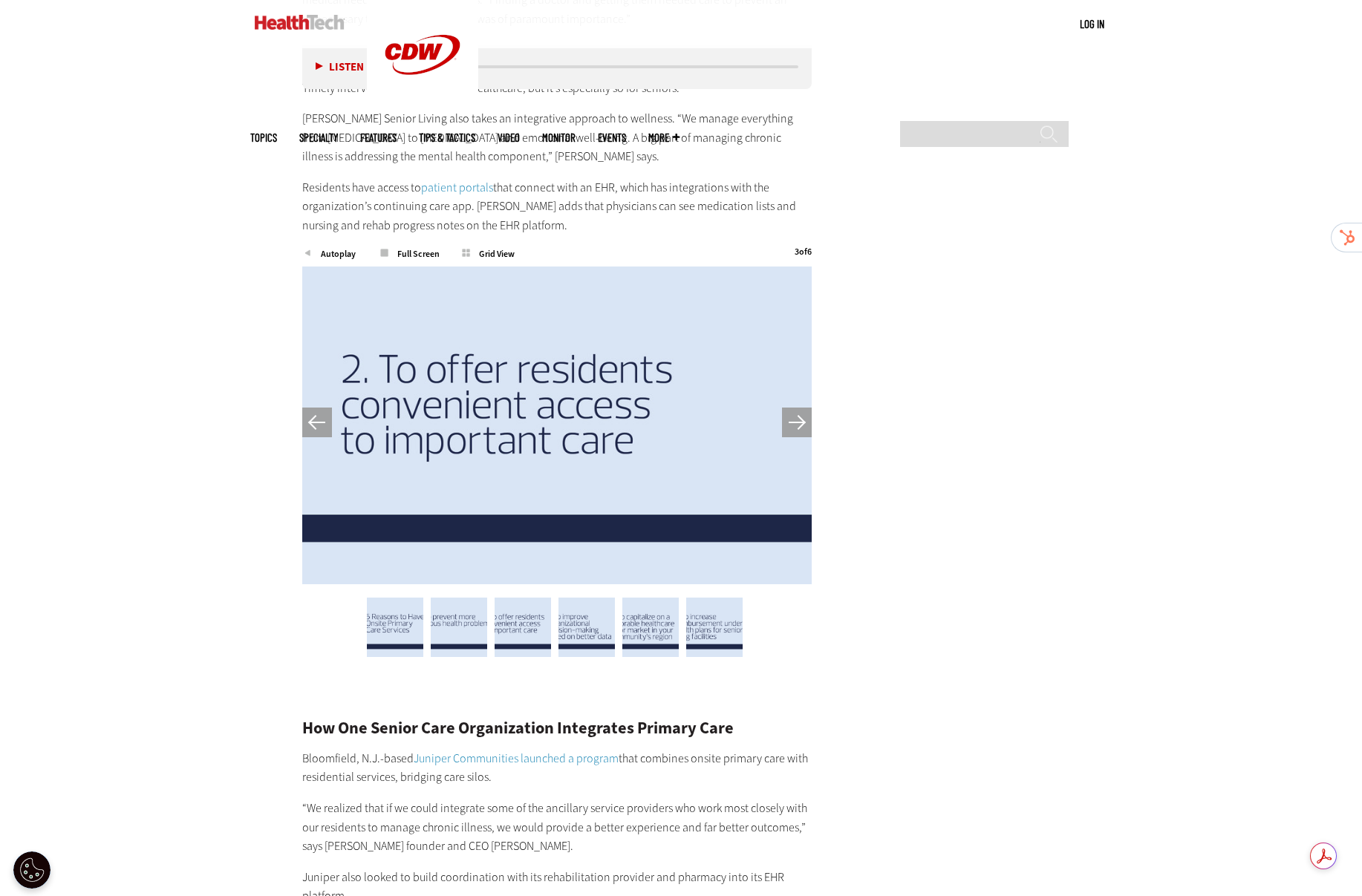
click at [316, 408] on button "Previous" at bounding box center [317, 422] width 29 height 29
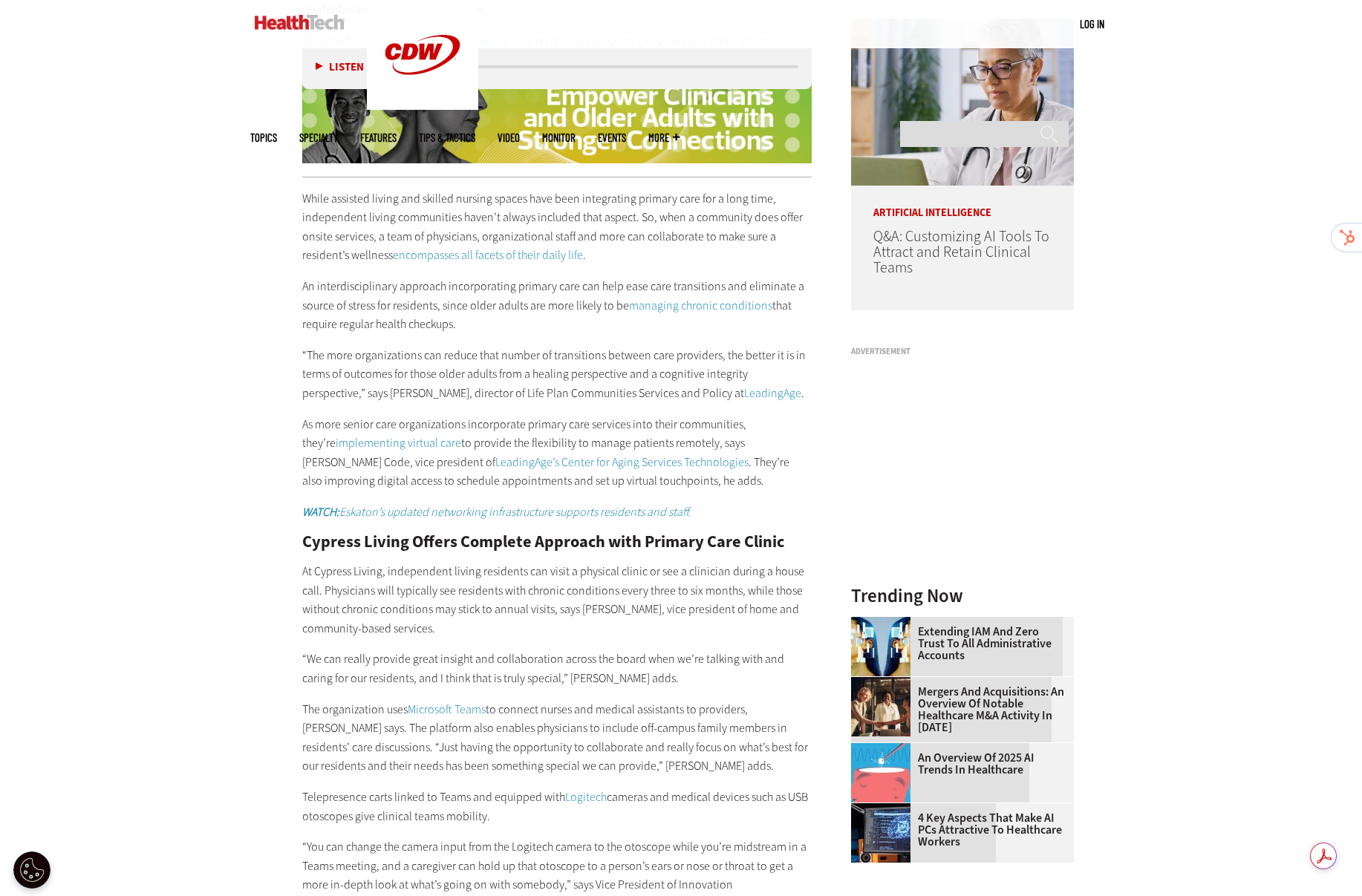
scroll to position [1337, 0]
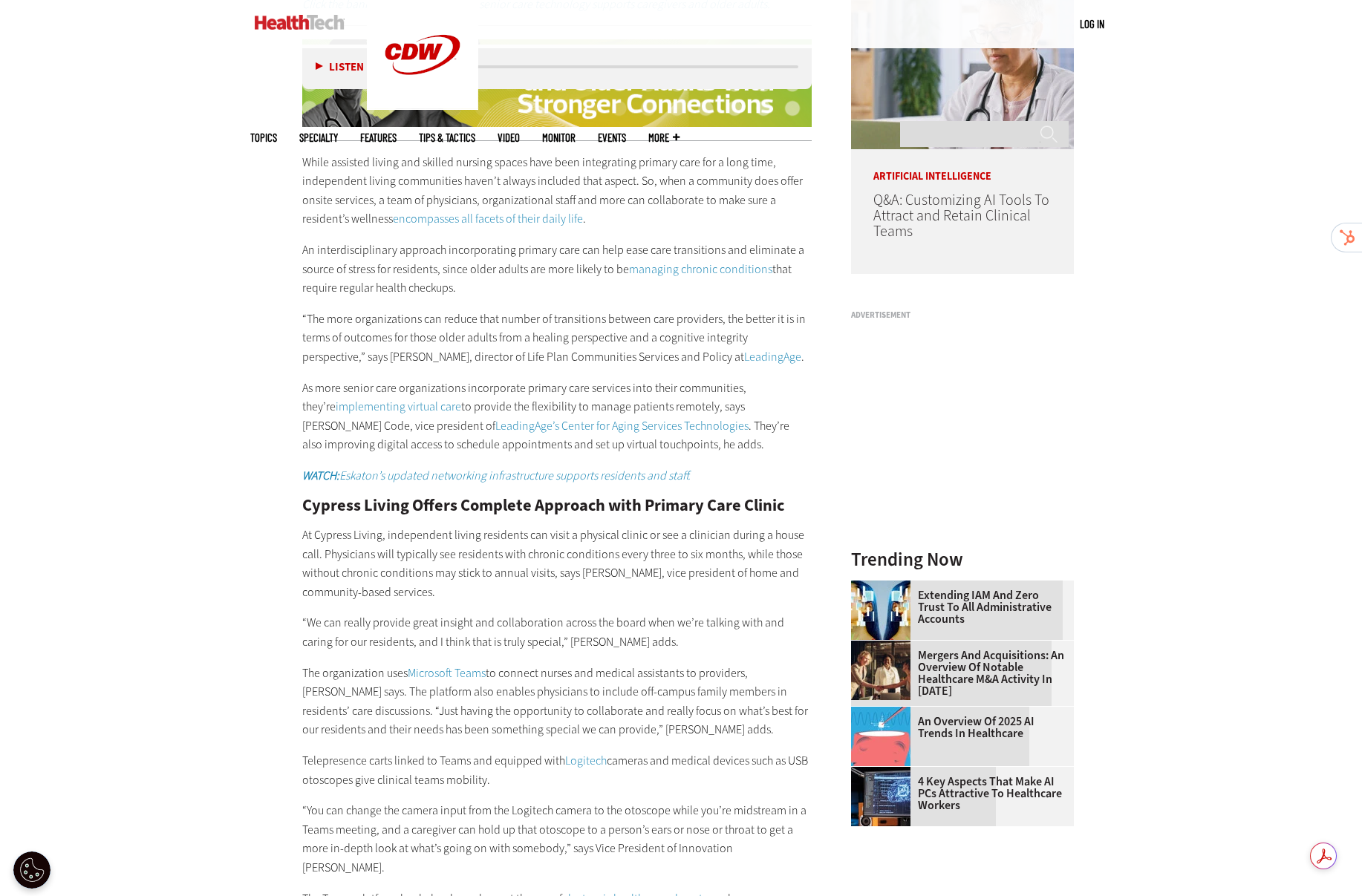
click at [744, 361] on link "LeadingAge" at bounding box center [773, 356] width 57 height 16
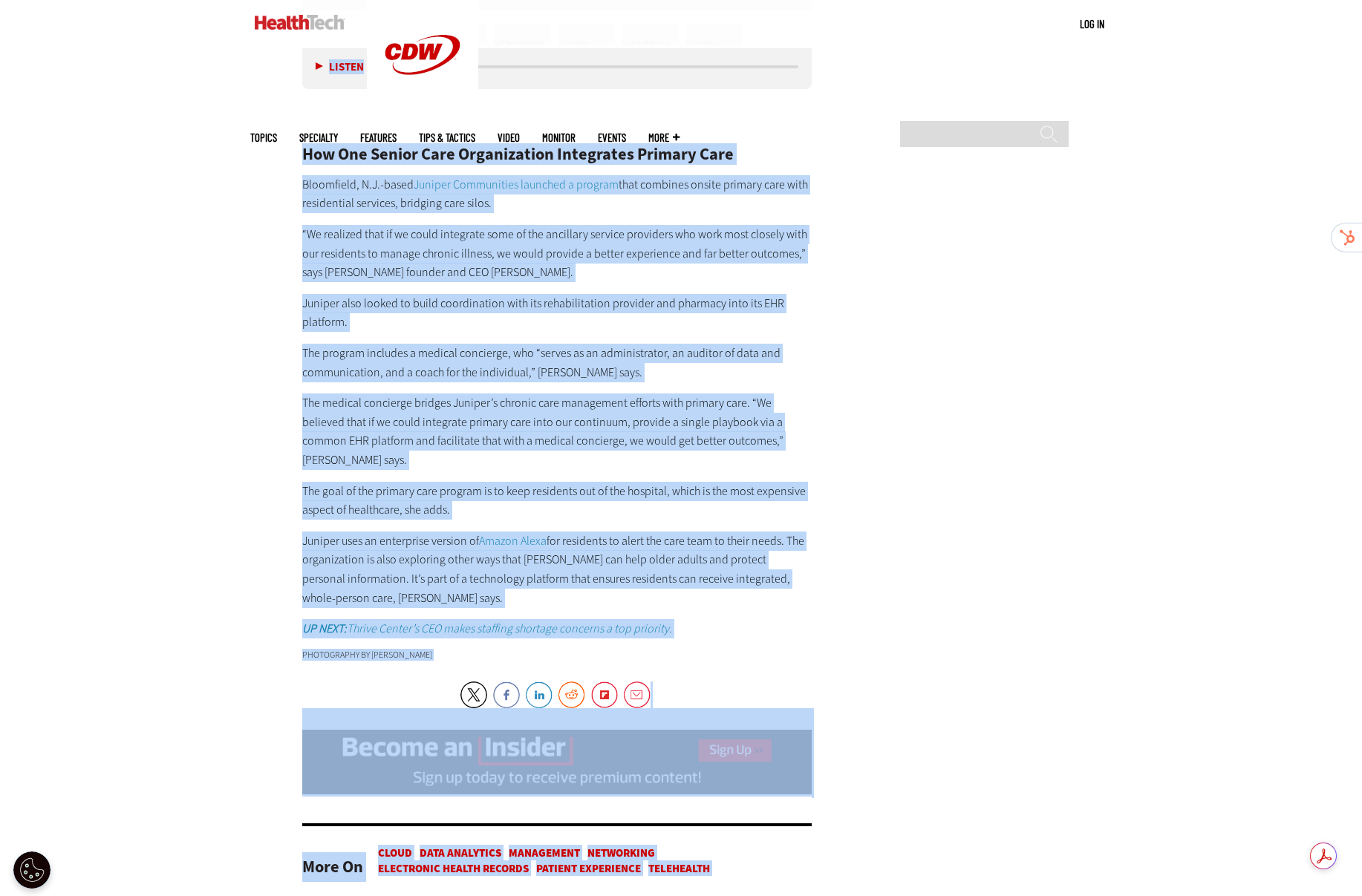
scroll to position [3873, 0]
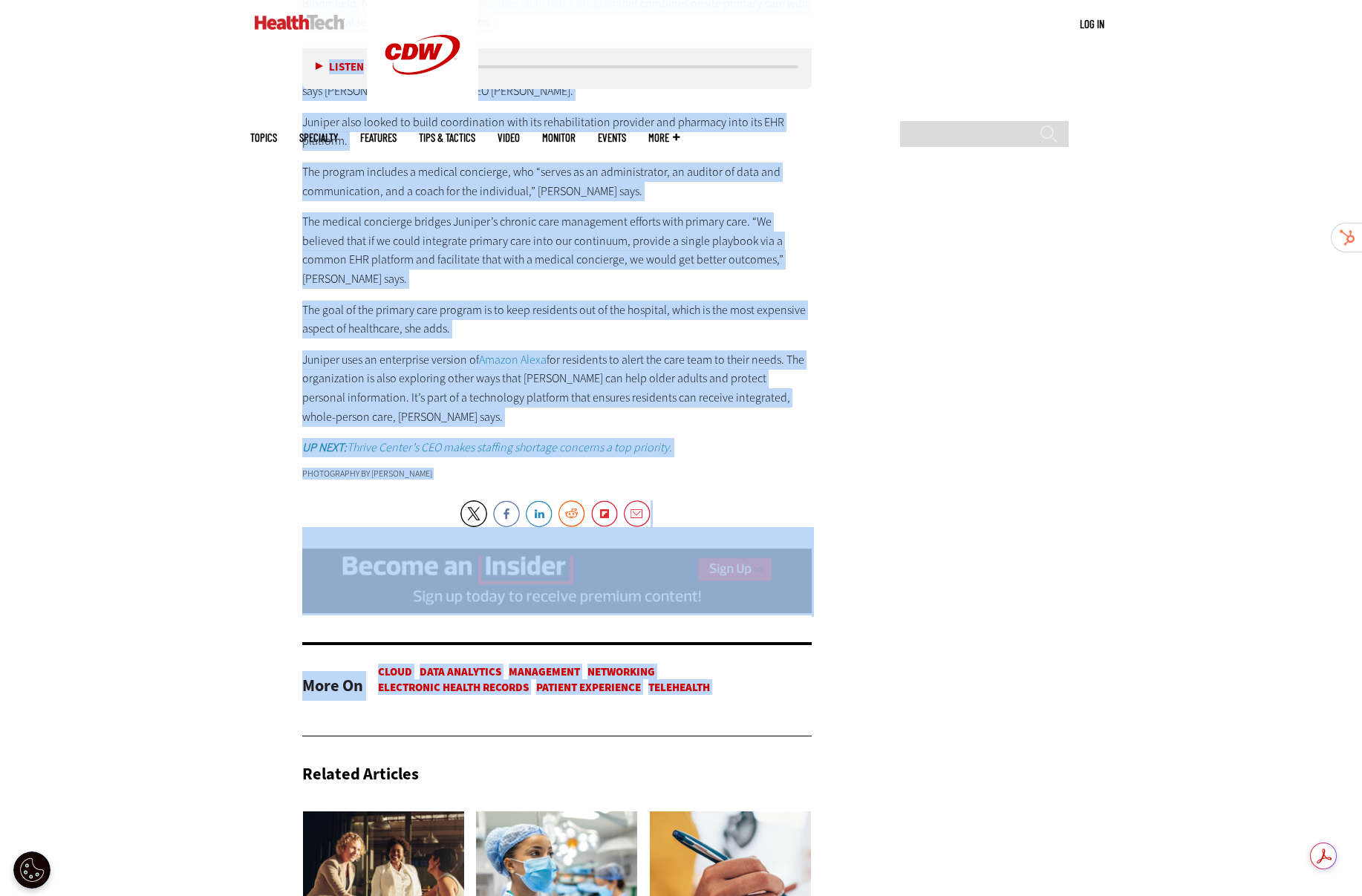
drag, startPoint x: 299, startPoint y: 59, endPoint x: 788, endPoint y: 413, distance: 603.7
copy article "Senior Care Organizations Bring Primary Care to Their Communities Senior care o…"
